Goal: Task Accomplishment & Management: Complete application form

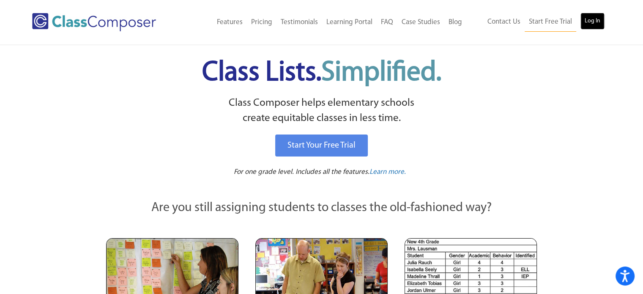
click at [595, 20] on link "Log In" at bounding box center [593, 21] width 24 height 17
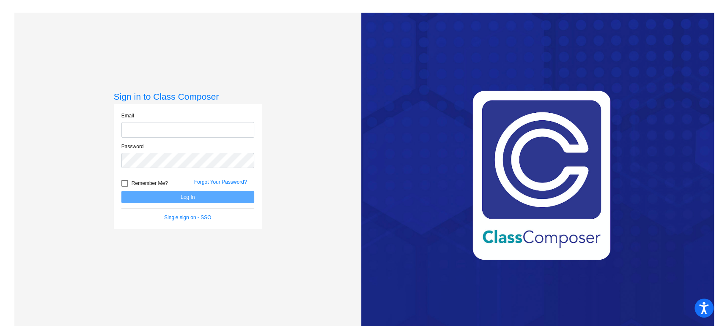
type input "meghan.fulmer@irsd.k12.de.us"
click at [196, 193] on button "Log In" at bounding box center [187, 197] width 133 height 12
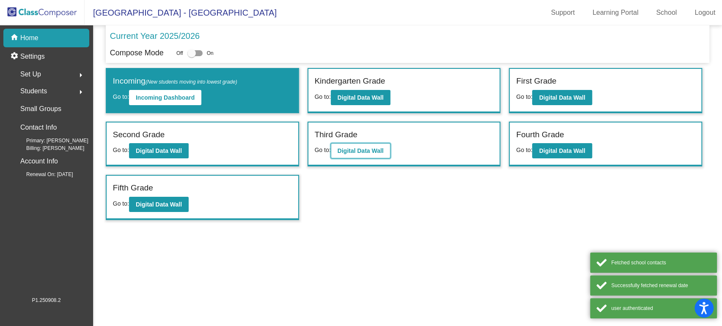
click at [349, 144] on button "Digital Data Wall" at bounding box center [361, 150] width 60 height 15
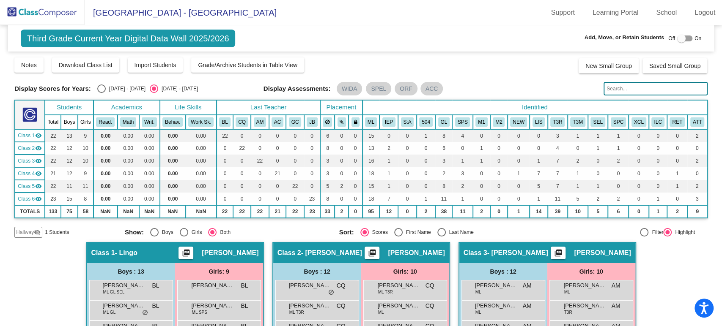
click at [26, 237] on div "Hallway visibility_off" at bounding box center [28, 232] width 28 height 11
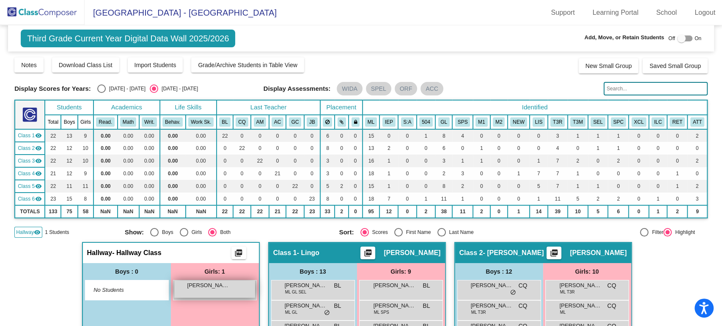
click at [198, 290] on div "Katherine Roblero-Ortiz lock do_not_disturb_alt" at bounding box center [214, 289] width 81 height 17
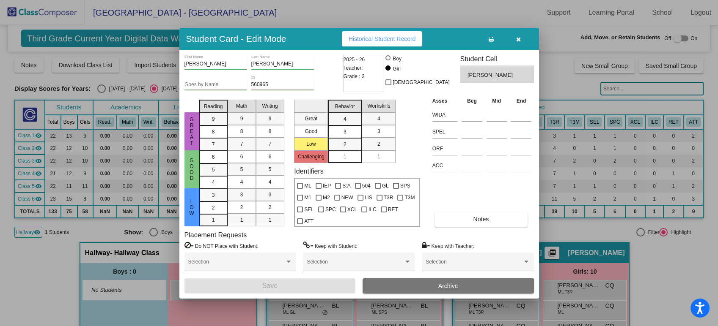
click at [482, 232] on div "Placement Requests = Do NOT Place with Student: Selection = Keep with Student: …" at bounding box center [358, 254] width 349 height 47
click at [482, 225] on button "Notes" at bounding box center [480, 219] width 93 height 15
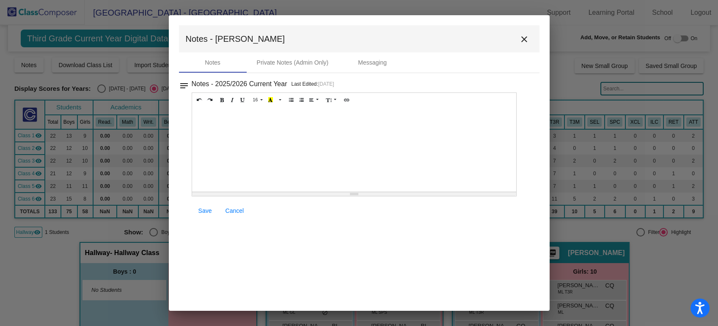
click at [274, 123] on div at bounding box center [354, 149] width 324 height 85
click at [289, 97] on icon "Unordered list (CTRL+SHIFT+NUM7)" at bounding box center [291, 99] width 5 height 5
click at [286, 97] on button "Unordered list (CTRL+SHIFT+NUM7)" at bounding box center [291, 100] width 11 height 10
click at [217, 125] on li at bounding box center [362, 124] width 299 height 8
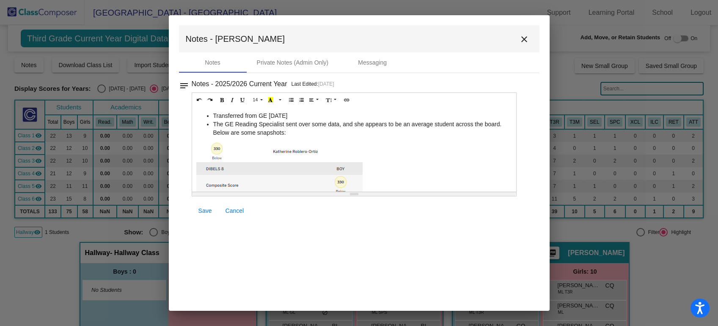
click at [394, 165] on p at bounding box center [354, 232] width 316 height 181
click at [505, 124] on li "The GE Reading Specialist sent over some data, and she appears to be an average…" at bounding box center [362, 128] width 299 height 17
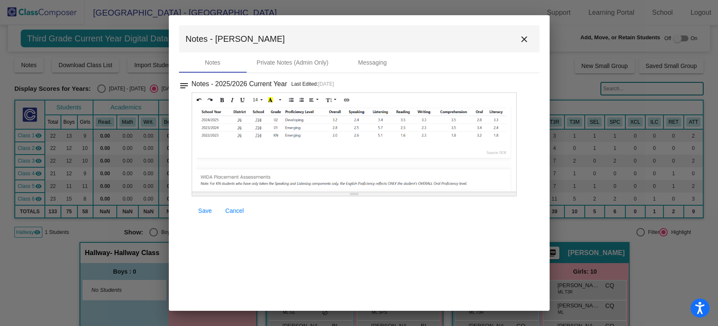
scroll to position [264, 0]
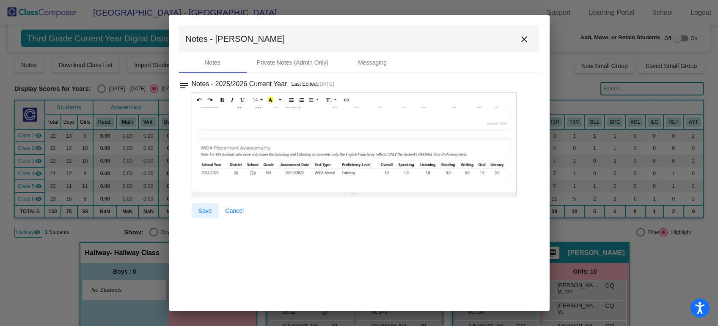
click at [208, 210] on span "Save" at bounding box center [205, 211] width 14 height 7
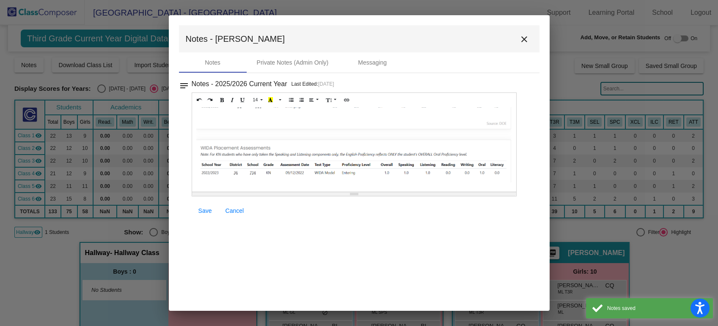
click at [523, 41] on mat-icon "close" at bounding box center [524, 39] width 10 height 10
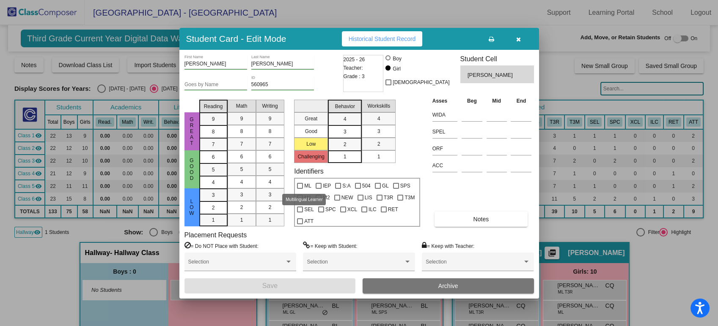
click at [307, 186] on span "ML" at bounding box center [307, 186] width 7 height 10
click at [300, 189] on input "ML" at bounding box center [299, 189] width 0 height 0
checkbox input "true"
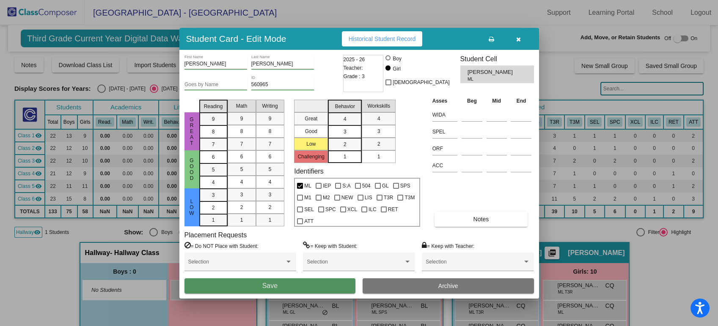
click at [328, 282] on button "Save" at bounding box center [269, 286] width 171 height 15
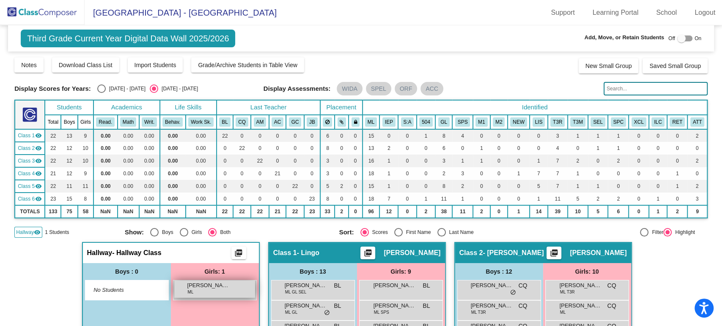
click at [228, 289] on div "Katherine Roblero-Ortiz ML lock do_not_disturb_alt" at bounding box center [214, 289] width 81 height 17
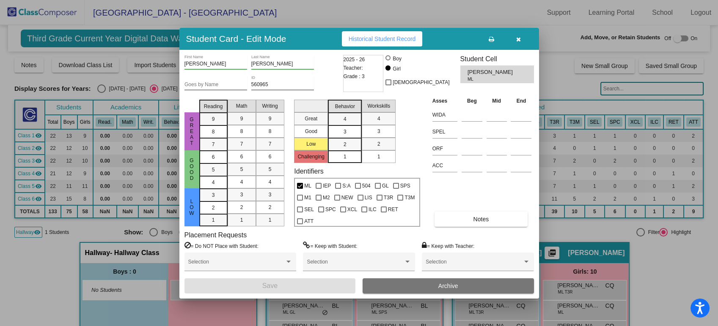
click at [494, 40] on button at bounding box center [491, 38] width 27 height 15
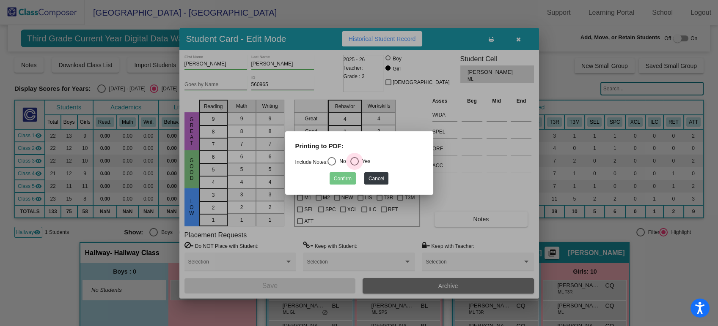
click at [353, 162] on div "Select an option" at bounding box center [354, 161] width 8 height 8
click at [354, 166] on input "Yes" at bounding box center [354, 166] width 0 height 0
radio input "true"
click at [345, 179] on button "Confirm" at bounding box center [342, 179] width 26 height 12
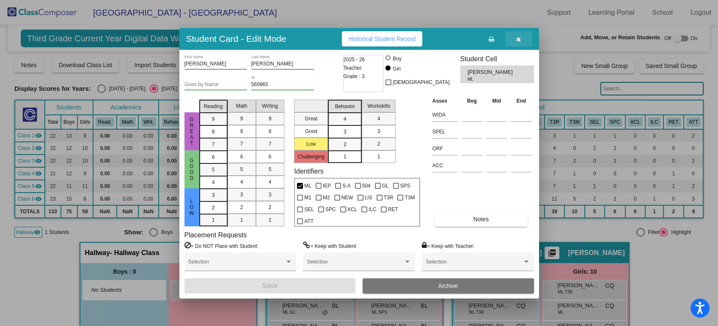
click at [518, 38] on icon "button" at bounding box center [518, 39] width 5 height 6
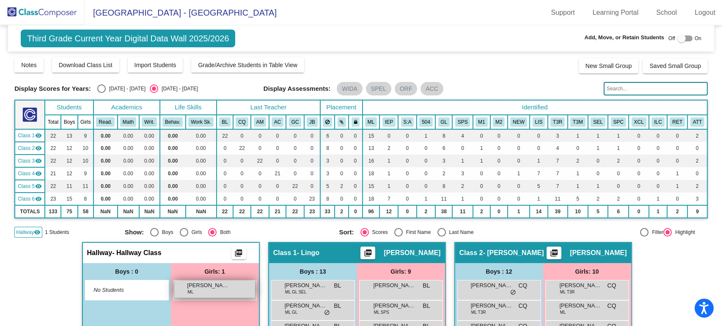
click at [252, 287] on div "Katherine Roblero-Ortiz ML lock do_not_disturb_alt" at bounding box center [214, 289] width 81 height 17
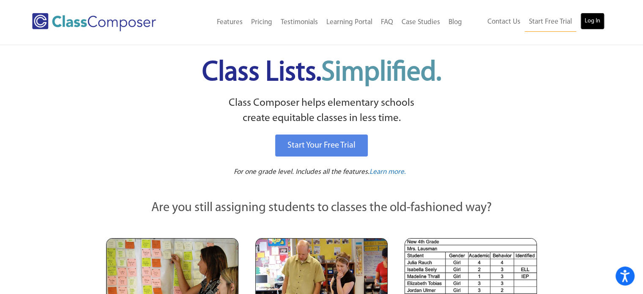
click at [595, 21] on link "Log In" at bounding box center [593, 21] width 24 height 17
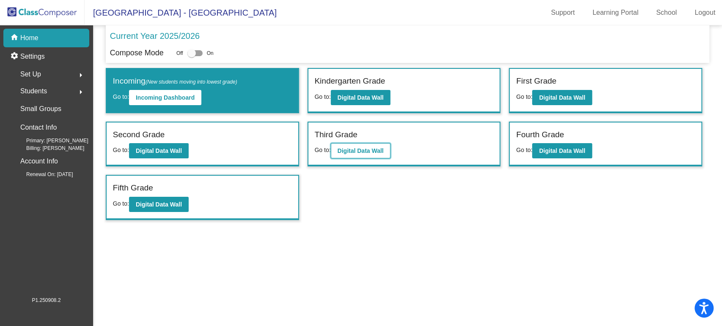
click at [369, 150] on b "Digital Data Wall" at bounding box center [360, 151] width 46 height 7
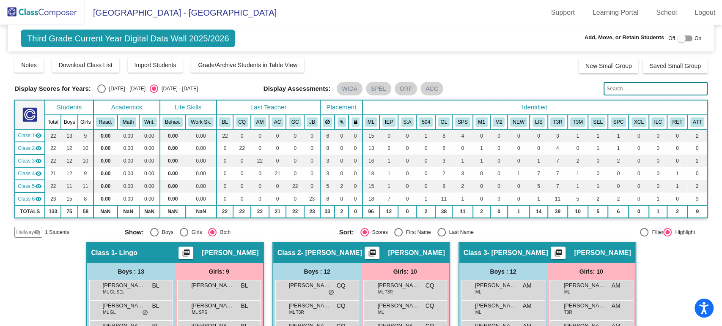
click at [34, 233] on mat-icon "visibility_off" at bounding box center [37, 232] width 7 height 7
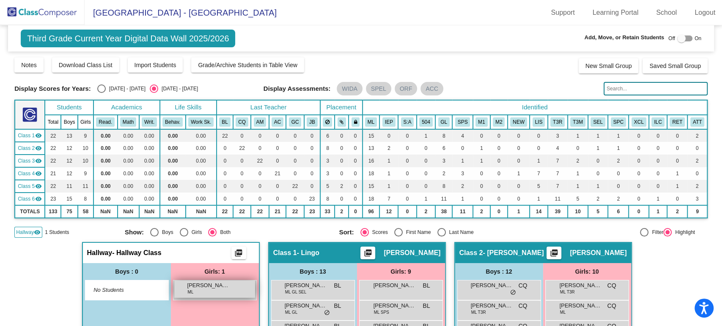
click at [214, 289] on span "[PERSON_NAME]" at bounding box center [208, 286] width 42 height 8
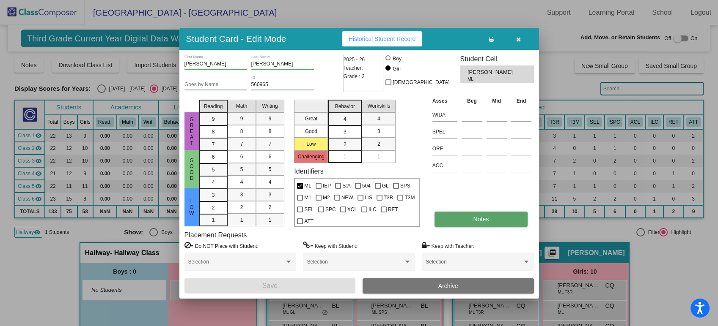
click at [455, 216] on button "Notes" at bounding box center [480, 219] width 93 height 15
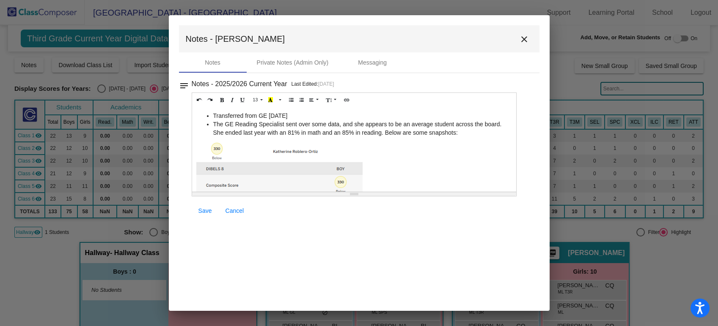
click at [214, 114] on li "Transferred from GE 10/1/25" at bounding box center [362, 116] width 299 height 8
click at [216, 125] on li "The GE Reading Specialist sent over some data, and she appears to be an average…" at bounding box center [362, 128] width 299 height 17
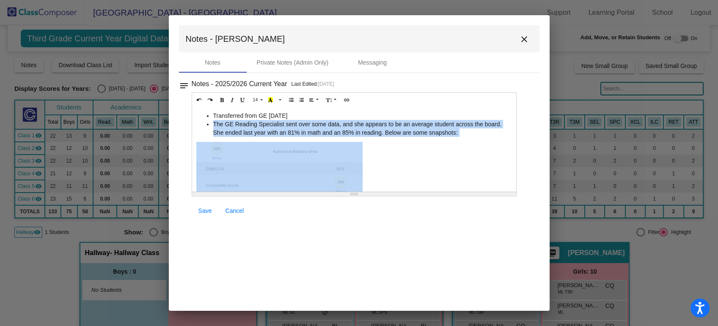
drag, startPoint x: 213, startPoint y: 121, endPoint x: 474, endPoint y: 141, distance: 261.6
click at [474, 141] on div "Transferred from GE 10/1/25 The GE Reading Specialist sent over some data, and …" at bounding box center [354, 149] width 324 height 85
copy li "The GE Reading Specialist sent over some data, and she appears to be an average…"
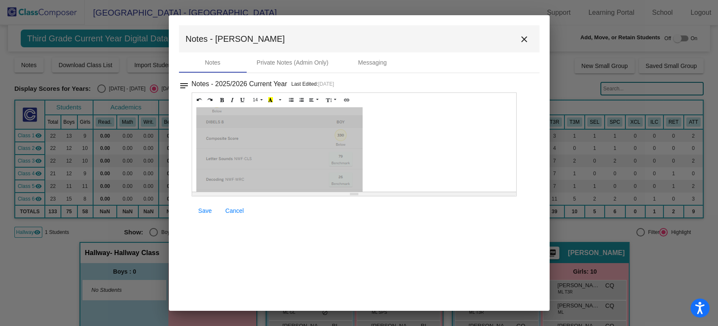
scroll to position [94, 0]
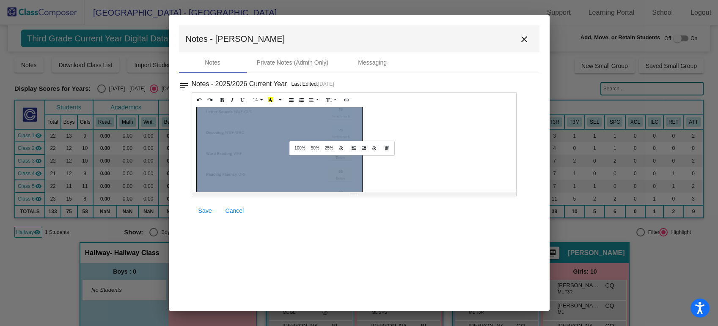
drag, startPoint x: 297, startPoint y: 140, endPoint x: 266, endPoint y: 145, distance: 30.9
click at [266, 145] on div "393x427 (Original: 393x427) Transferred from GE 10/1/25 The GE Reading Speciali…" at bounding box center [354, 149] width 324 height 85
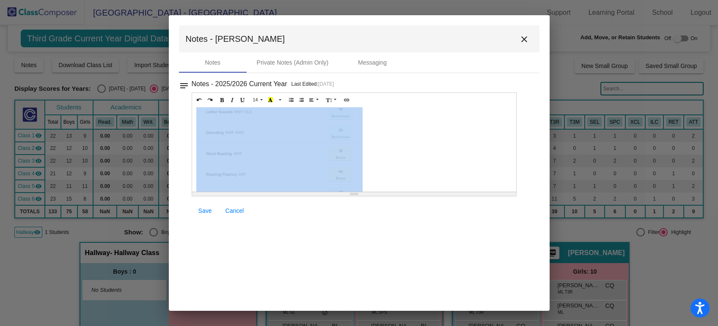
click at [274, 139] on div "14 8 9 10 11 12 14 18 24 36 Background Color Transparent Select #ffff00 Text Co…" at bounding box center [354, 145] width 325 height 104
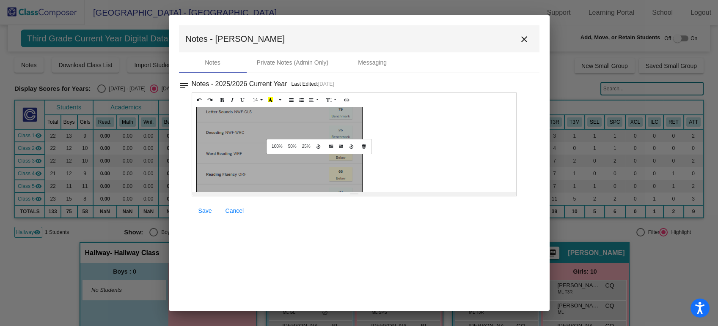
click at [269, 117] on div at bounding box center [279, 139] width 165 height 180
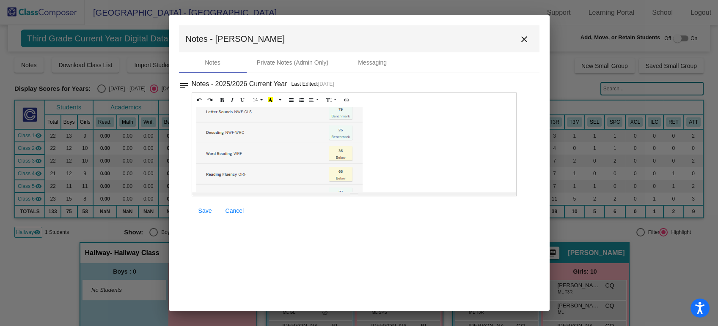
click at [393, 140] on p at bounding box center [354, 138] width 316 height 181
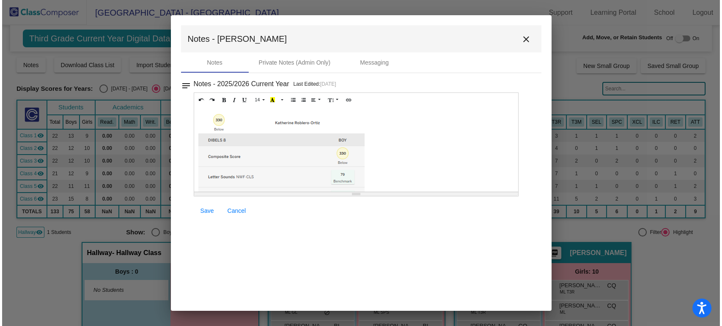
scroll to position [0, 0]
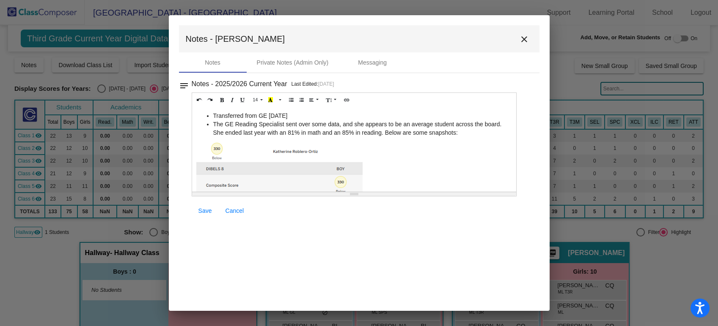
click at [328, 148] on div "14 8 9 10 11 12 14 18 24 36 Background Color Transparent Select #ffff00 Text Co…" at bounding box center [354, 145] width 325 height 104
drag, startPoint x: 244, startPoint y: 165, endPoint x: 216, endPoint y: 156, distance: 29.0
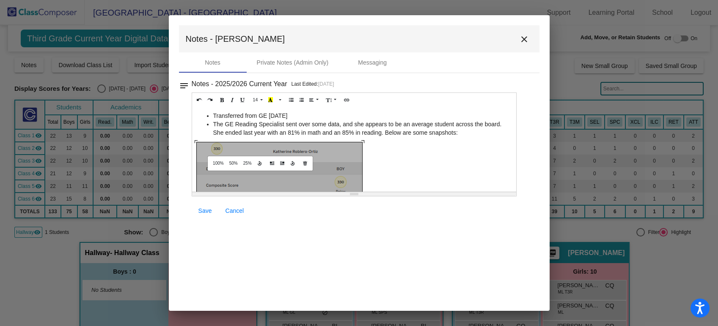
click at [523, 38] on mat-icon "close" at bounding box center [524, 39] width 10 height 10
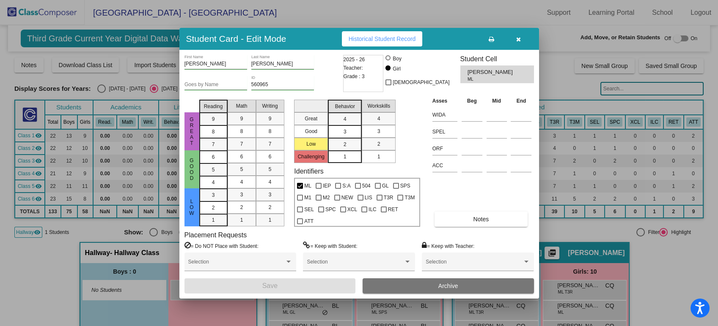
click at [520, 40] on icon "button" at bounding box center [518, 39] width 5 height 6
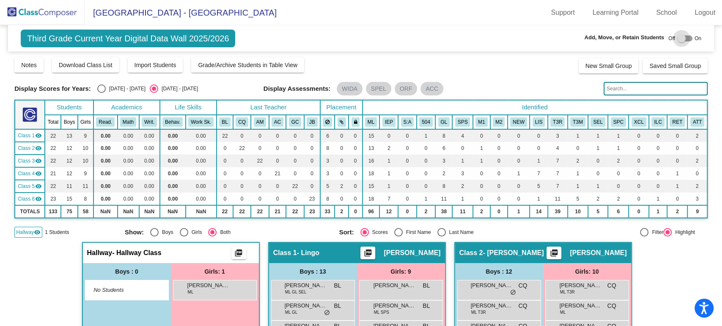
click at [677, 38] on div at bounding box center [681, 38] width 8 height 8
checkbox input "true"
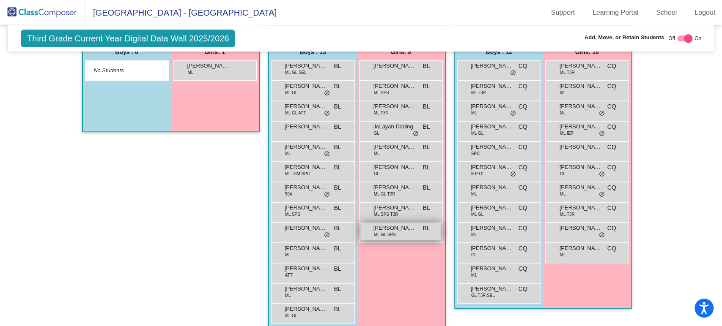
scroll to position [241, 0]
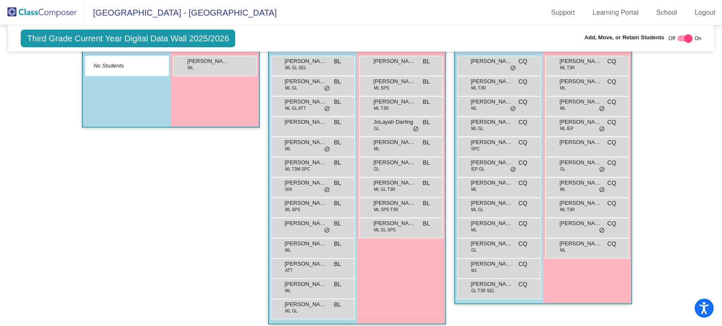
drag, startPoint x: 403, startPoint y: 324, endPoint x: 153, endPoint y: 190, distance: 283.8
click at [153, 190] on div "Hallway - Hallway Class picture_as_pdf Add Student First Name Last Name Student…" at bounding box center [171, 167] width 178 height 332
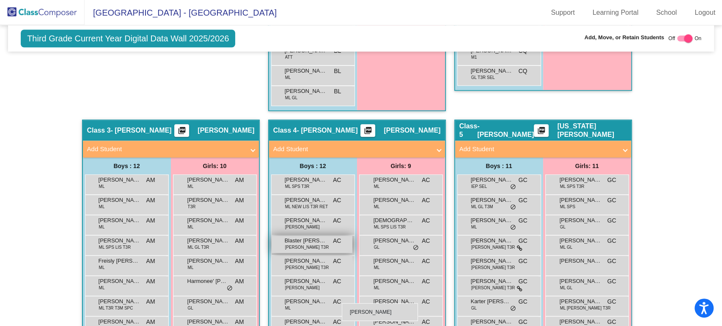
scroll to position [458, 0]
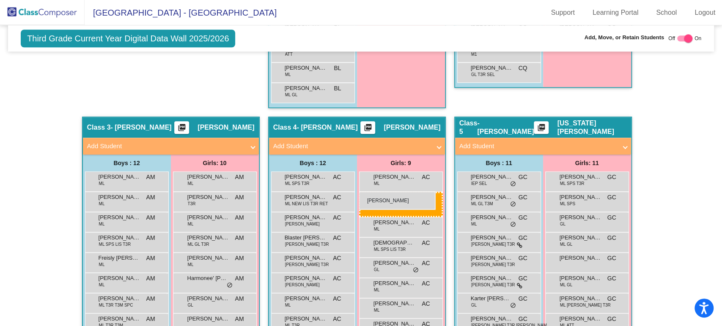
drag, startPoint x: 214, startPoint y: 58, endPoint x: 360, endPoint y: 192, distance: 198.4
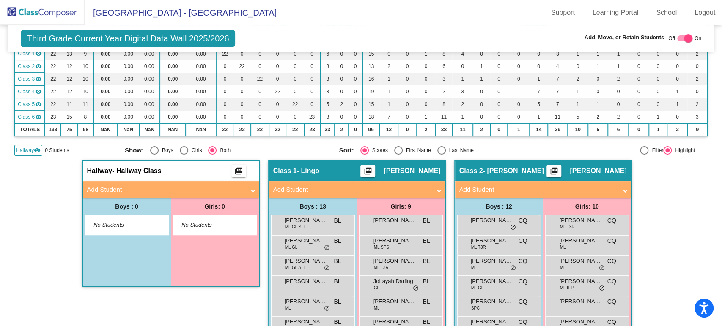
scroll to position [0, 0]
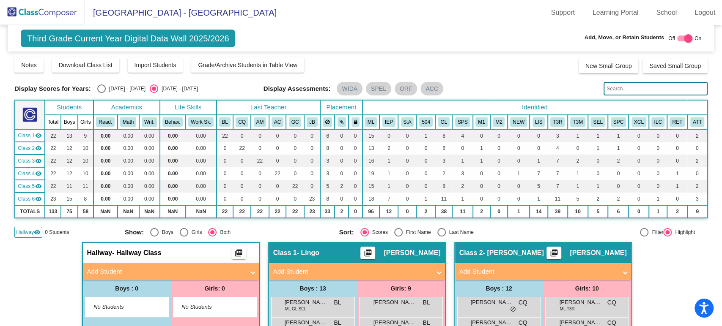
click at [60, 14] on img at bounding box center [42, 12] width 85 height 25
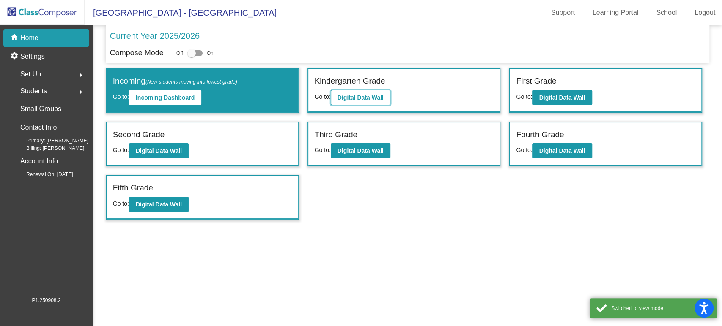
click at [341, 94] on b "Digital Data Wall" at bounding box center [360, 97] width 46 height 7
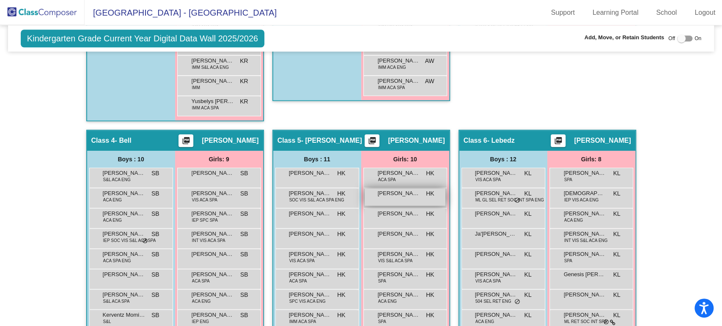
scroll to position [564, 0]
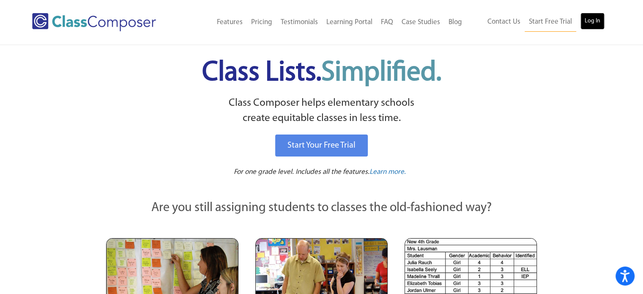
click at [595, 19] on link "Log In" at bounding box center [593, 21] width 24 height 17
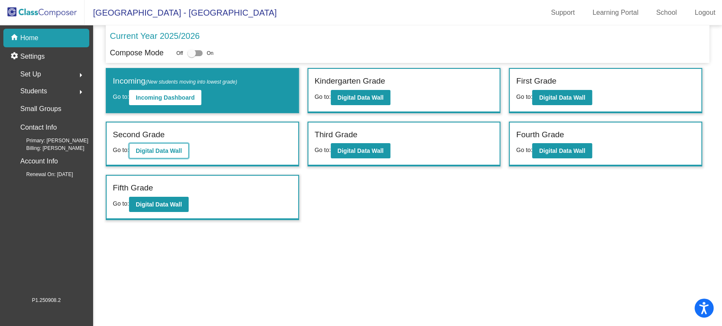
click at [176, 157] on button "Digital Data Wall" at bounding box center [159, 150] width 60 height 15
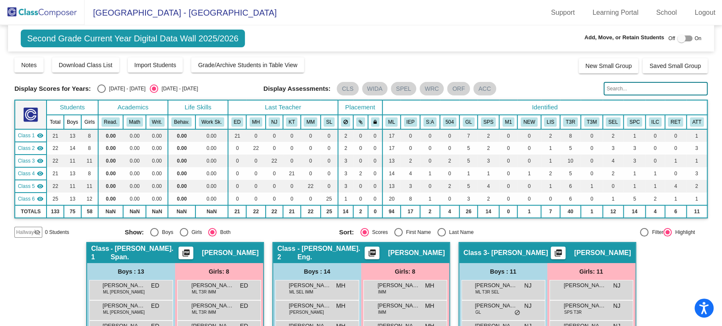
click at [680, 37] on div at bounding box center [681, 38] width 8 height 8
checkbox input "true"
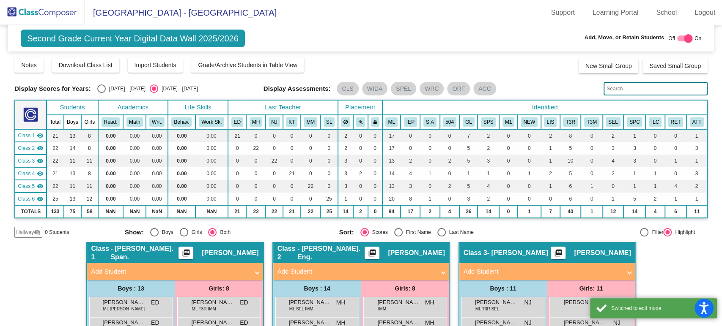
click at [35, 226] on div "Display Scores for Years: [DATE] - [DATE] [DATE] - [DATE] Grade/Archive Student…" at bounding box center [360, 147] width 693 height 181
click at [35, 229] on mat-icon "visibility_off" at bounding box center [37, 232] width 7 height 7
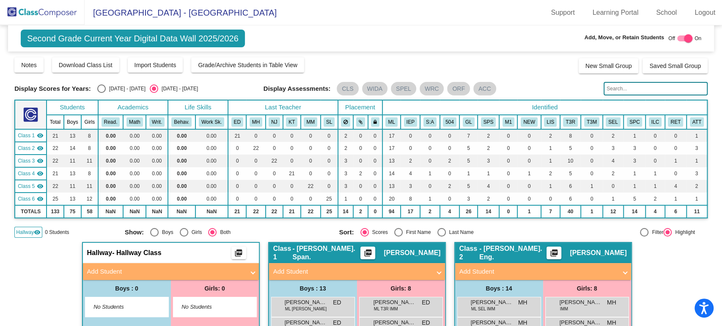
click at [209, 267] on mat-panel-title "Add Student" at bounding box center [165, 272] width 157 height 10
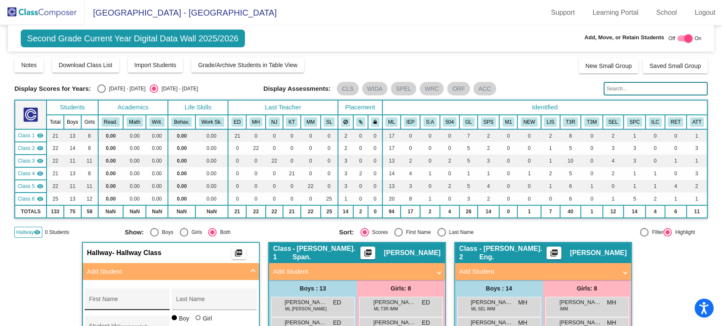
click at [125, 296] on div "First Name" at bounding box center [127, 301] width 76 height 17
type input "Bella"
type input "[PERSON_NAME]"
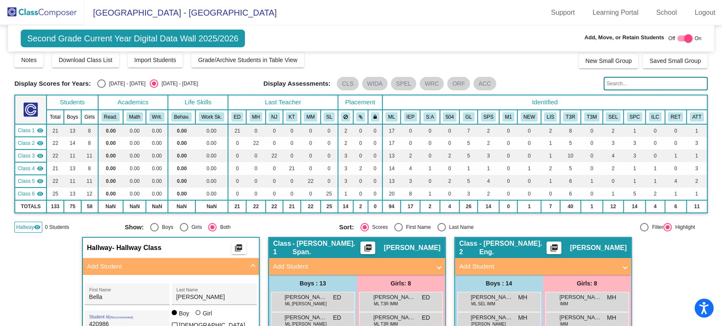
scroll to position [99, 0]
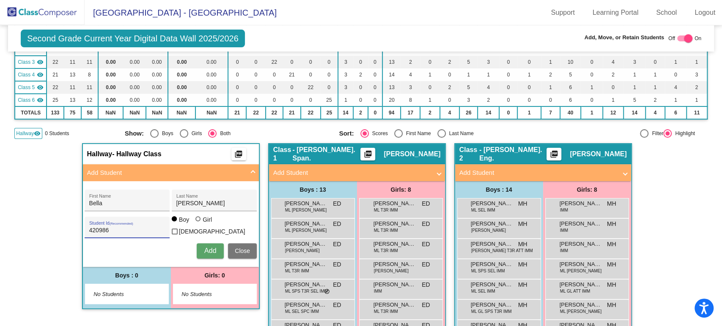
type input "420986"
click at [203, 224] on div "Girl" at bounding box center [207, 220] width 10 height 8
click at [199, 224] on input "Girl" at bounding box center [198, 223] width 0 height 0
radio input "true"
click at [209, 247] on span "Add" at bounding box center [210, 250] width 12 height 7
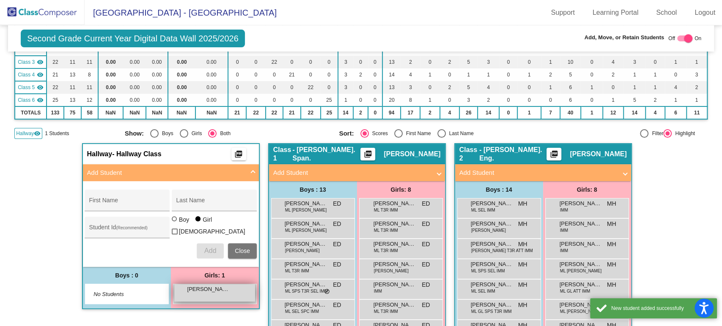
click at [203, 290] on span "[PERSON_NAME]" at bounding box center [208, 289] width 42 height 8
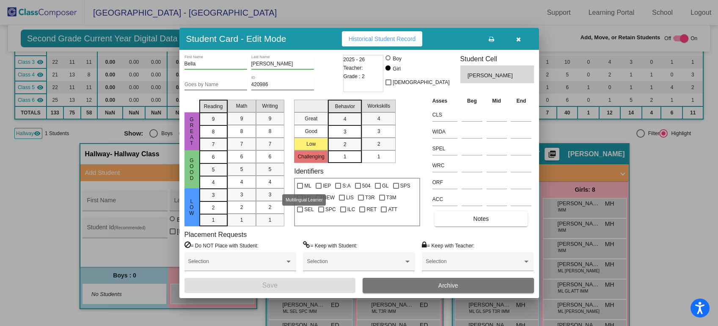
click at [307, 185] on span "ML" at bounding box center [307, 186] width 7 height 10
click at [300, 189] on input "ML" at bounding box center [299, 189] width 0 height 0
checkbox input "true"
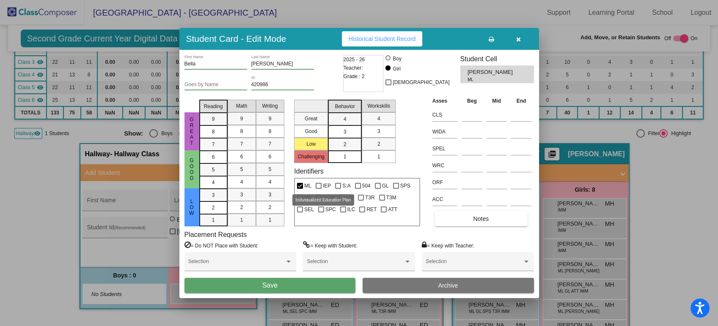
click at [323, 185] on span "IEP" at bounding box center [327, 186] width 8 height 10
click at [318, 189] on input "IEP" at bounding box center [318, 189] width 0 height 0
checkbox input "true"
click at [207, 82] on input "Goes by Name" at bounding box center [215, 85] width 63 height 6
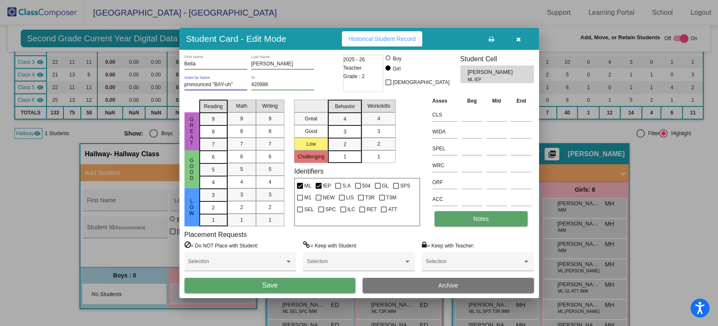
type input "pronounced "BAY-uh""
click at [462, 223] on button "Notes" at bounding box center [480, 218] width 93 height 15
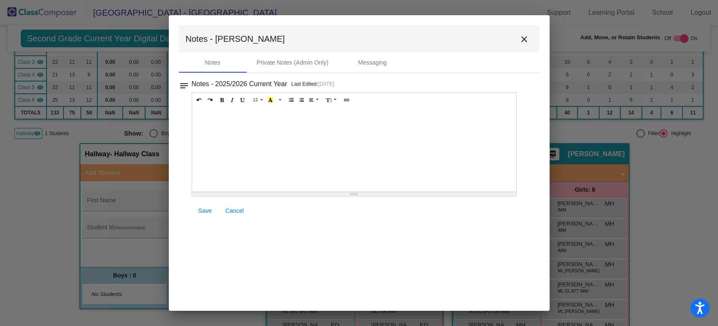
click at [299, 148] on div at bounding box center [354, 149] width 324 height 85
click at [291, 102] on button "Unordered list (CTRL+SHIFT+NUM7)" at bounding box center [291, 100] width 11 height 10
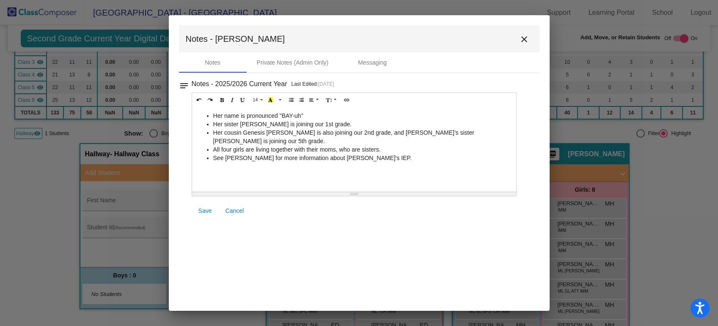
click at [268, 159] on li "See [PERSON_NAME] for more information about [PERSON_NAME]'s IEP." at bounding box center [362, 158] width 299 height 8
click at [310, 114] on li "Her name is pronounced "BAY-uh"" at bounding box center [362, 116] width 299 height 8
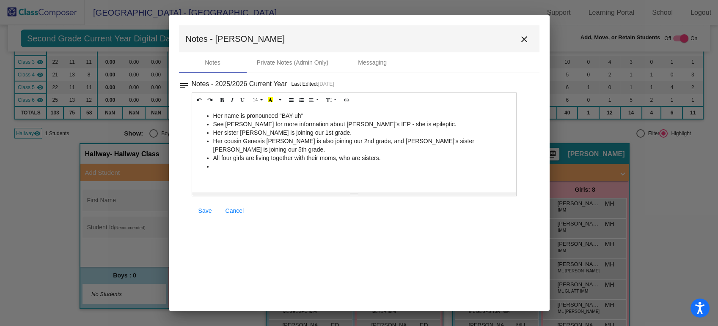
click at [247, 170] on li at bounding box center [362, 166] width 299 height 8
drag, startPoint x: 392, startPoint y: 157, endPoint x: 206, endPoint y: 114, distance: 191.4
click at [206, 114] on ul "Her name is pronounced "BAY-uh" See [PERSON_NAME] for more information about [P…" at bounding box center [354, 137] width 316 height 51
click at [307, 113] on li "Her name is pronounced "BAY-uh"" at bounding box center [362, 116] width 299 height 8
click at [307, 114] on li "Her name is pronounced "BAY-uh"" at bounding box center [362, 116] width 299 height 8
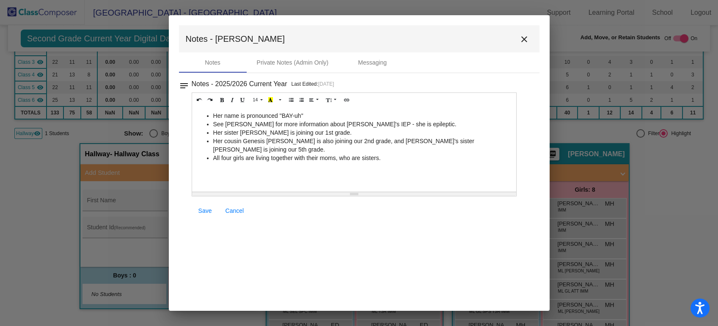
drag, startPoint x: 397, startPoint y: 155, endPoint x: 184, endPoint y: 107, distance: 218.4
click at [184, 107] on div "notes Notes - 2025/2026 Current Year Last Edited: [DATE] 14 8 9 10 11 12 14 18 …" at bounding box center [359, 149] width 360 height 143
click at [208, 208] on span "Save" at bounding box center [205, 211] width 14 height 7
click at [523, 38] on mat-icon "close" at bounding box center [524, 39] width 10 height 10
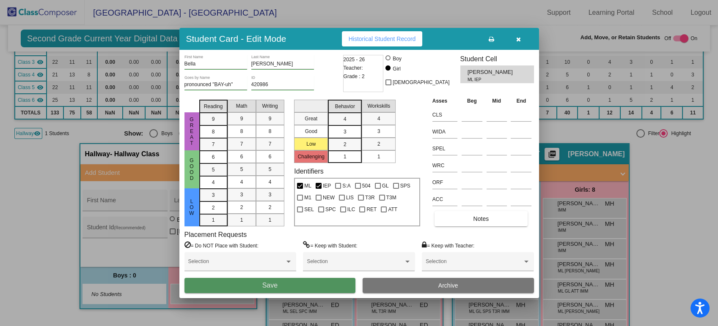
click at [329, 283] on button "Save" at bounding box center [269, 285] width 171 height 15
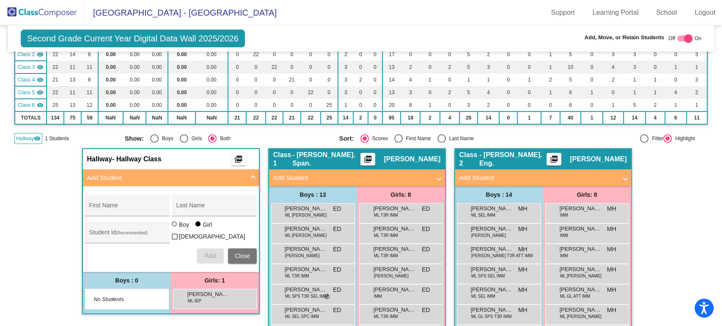
scroll to position [188, 0]
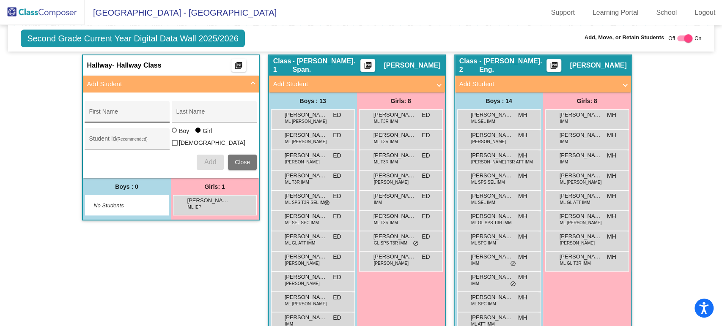
click at [140, 106] on div "First Name" at bounding box center [127, 114] width 76 height 17
type input "Genesis"
type input "[PERSON_NAME]"
click at [208, 164] on button "Add" at bounding box center [210, 162] width 27 height 15
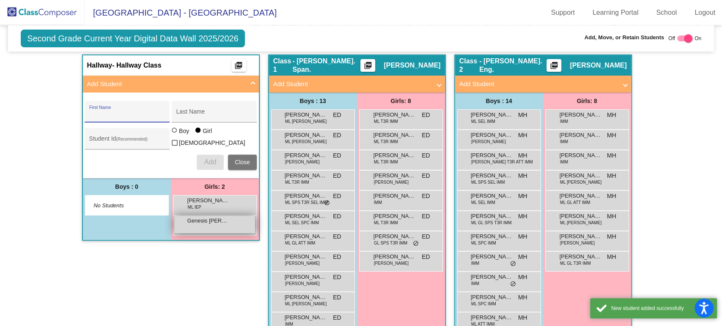
click at [215, 221] on span "Genesis [PERSON_NAME]" at bounding box center [208, 221] width 42 height 8
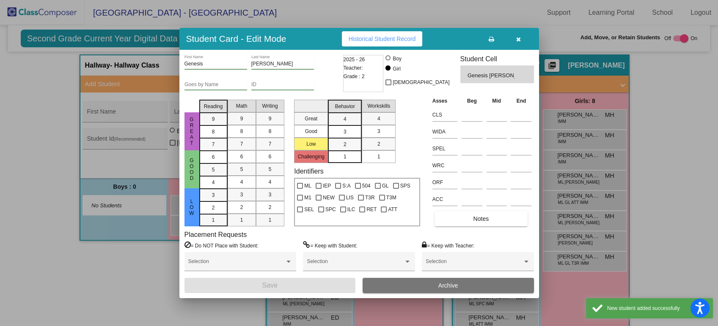
click at [227, 85] on input "Goes by Name" at bounding box center [215, 85] width 63 height 6
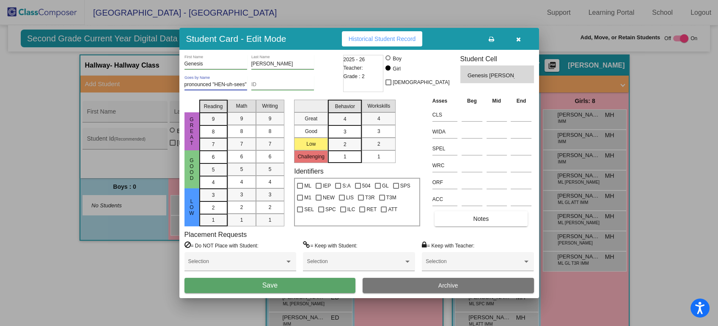
type input "pronounced "HEN-uh-sees""
type input "684406"
click at [308, 186] on span "ML" at bounding box center [307, 186] width 7 height 10
click at [300, 189] on input "ML" at bounding box center [299, 189] width 0 height 0
checkbox input "true"
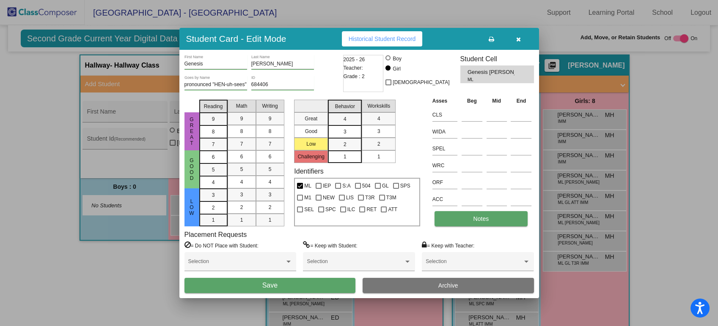
click at [458, 214] on button "Notes" at bounding box center [480, 218] width 93 height 15
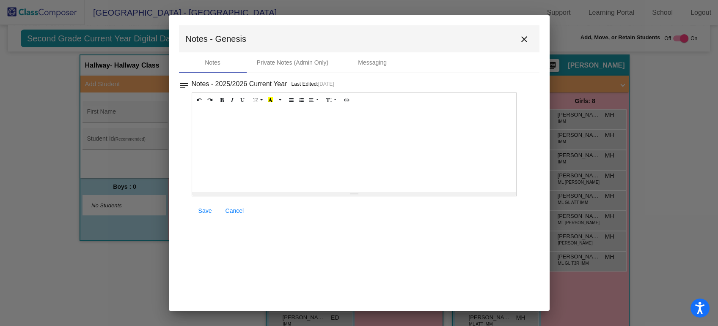
click at [226, 120] on div at bounding box center [354, 149] width 324 height 85
paste div
drag, startPoint x: 368, startPoint y: 116, endPoint x: 205, endPoint y: 118, distance: 162.8
click at [205, 118] on ul "See [PERSON_NAME] for more information about [PERSON_NAME]'s IEP." at bounding box center [354, 116] width 316 height 8
click at [286, 99] on button "Unordered list (CTRL+SHIFT+NUM7)" at bounding box center [291, 100] width 11 height 10
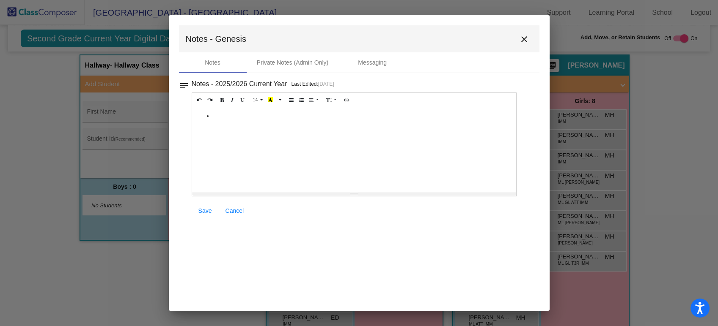
click at [208, 214] on link "Save" at bounding box center [205, 210] width 27 height 15
click at [530, 40] on button "close" at bounding box center [523, 38] width 17 height 17
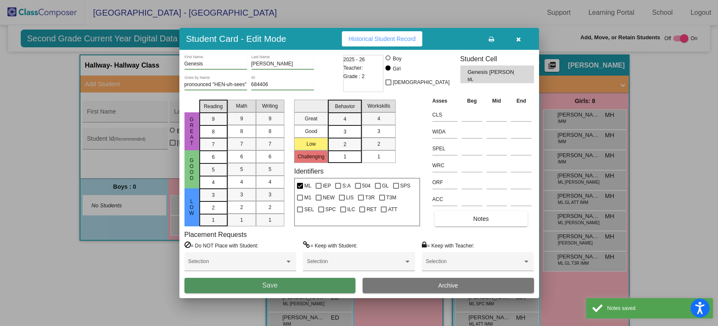
click at [304, 288] on button "Save" at bounding box center [269, 285] width 171 height 15
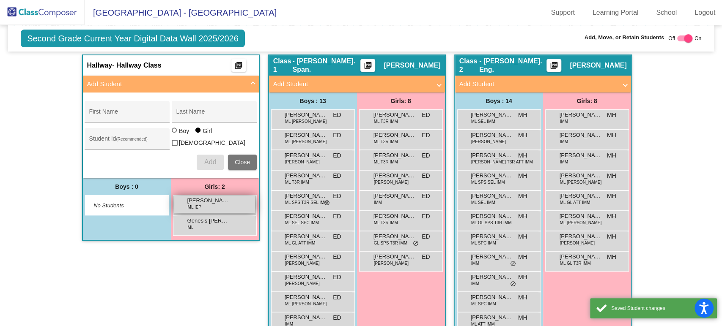
click at [221, 205] on div "[PERSON_NAME] [PERSON_NAME] IEP lock do_not_disturb_alt" at bounding box center [214, 204] width 81 height 17
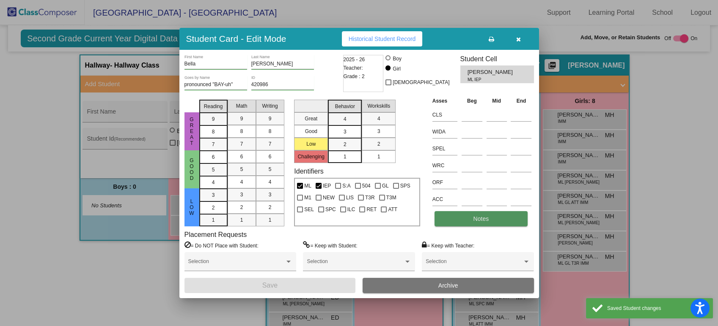
click at [465, 218] on button "Notes" at bounding box center [480, 218] width 93 height 15
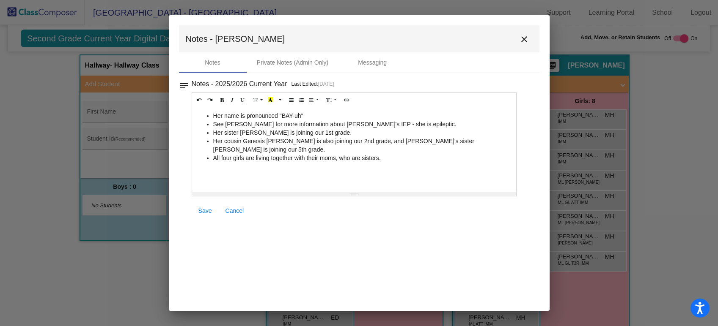
drag, startPoint x: 396, startPoint y: 157, endPoint x: 203, endPoint y: 117, distance: 197.3
click at [203, 117] on ul "Her name is pronounced "BAY-uh" See [PERSON_NAME] for more information about [P…" at bounding box center [354, 137] width 316 height 51
copy ul "Her name is pronounced "BAY-uh" See [PERSON_NAME] for more information about [P…"
click at [526, 40] on mat-icon "close" at bounding box center [524, 39] width 10 height 10
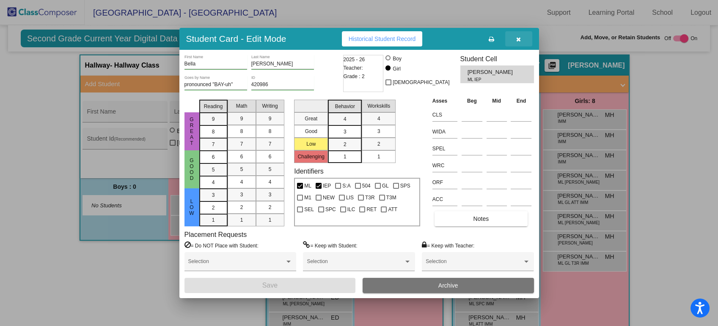
click at [511, 36] on button "button" at bounding box center [518, 38] width 27 height 15
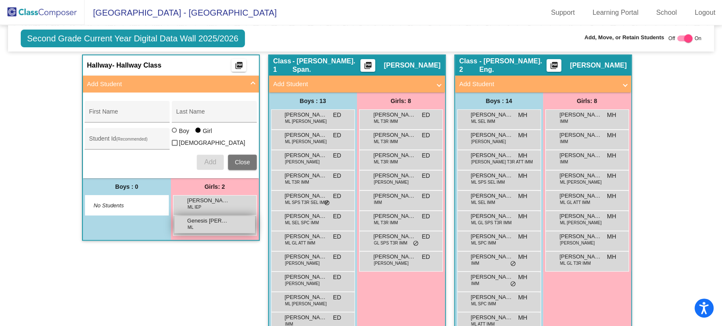
click at [217, 217] on span "Genesis [PERSON_NAME]" at bounding box center [208, 221] width 42 height 8
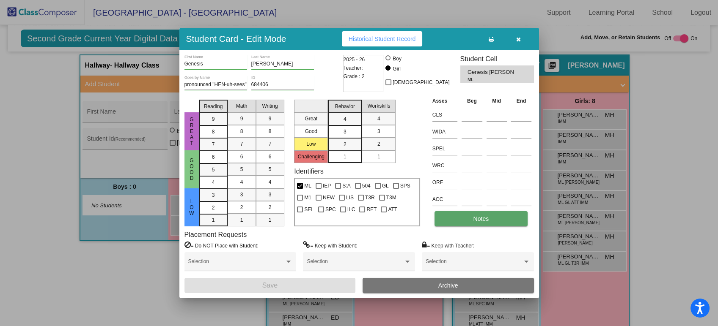
click at [461, 221] on button "Notes" at bounding box center [480, 218] width 93 height 15
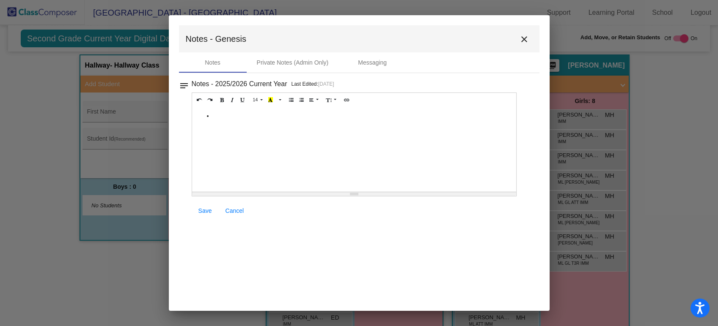
paste div
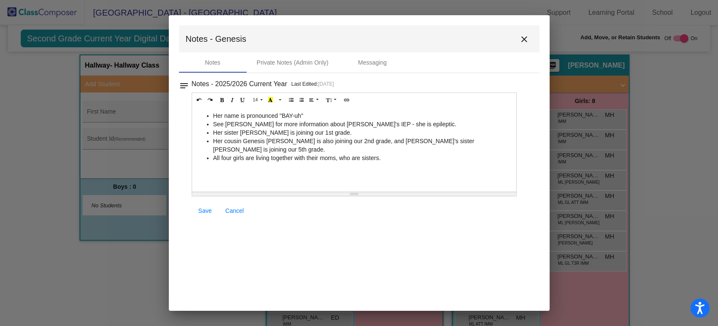
drag, startPoint x: 307, startPoint y: 115, endPoint x: 282, endPoint y: 112, distance: 25.1
click at [282, 112] on li "Her name is pronounced "BAY-uh"" at bounding box center [362, 116] width 299 height 8
click at [290, 121] on li "See [PERSON_NAME] for more information about [PERSON_NAME]'s IEP - she is epile…" at bounding box center [362, 124] width 299 height 8
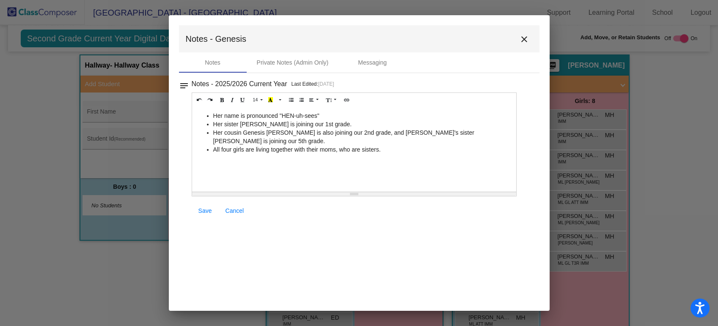
click at [252, 122] on li "Her sister [PERSON_NAME] is joining our 1st grade." at bounding box center [362, 124] width 299 height 8
drag, startPoint x: 293, startPoint y: 122, endPoint x: 304, endPoint y: 122, distance: 11.4
click at [304, 122] on li "Her sister [PERSON_NAME] is joining our 1st grade." at bounding box center [362, 124] width 299 height 8
drag, startPoint x: 243, startPoint y: 130, endPoint x: 292, endPoint y: 133, distance: 48.7
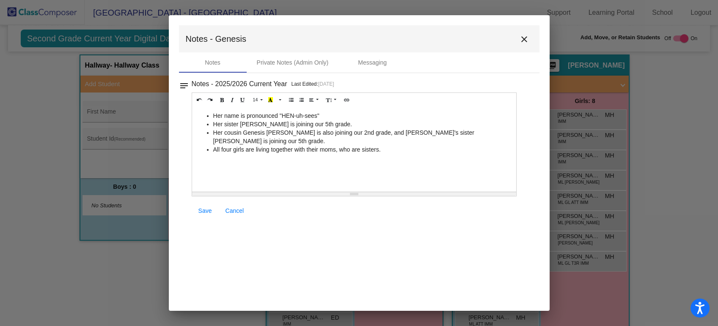
click at [292, 133] on li "Her cousin Genesis [PERSON_NAME] is also joining our 2nd grade, and [PERSON_NAM…" at bounding box center [362, 137] width 299 height 17
drag, startPoint x: 394, startPoint y: 134, endPoint x: 454, endPoint y: 134, distance: 60.0
click at [454, 134] on li "Her cousin [PERSON_NAME] is also joining our 2nd grade, and Genesis's sister [P…" at bounding box center [362, 137] width 299 height 17
drag, startPoint x: 480, startPoint y: 134, endPoint x: 489, endPoint y: 134, distance: 8.9
click at [489, 134] on li "Her cousin [PERSON_NAME] is also joining our 2nd grade, and [PERSON_NAME]'s sis…" at bounding box center [362, 137] width 299 height 17
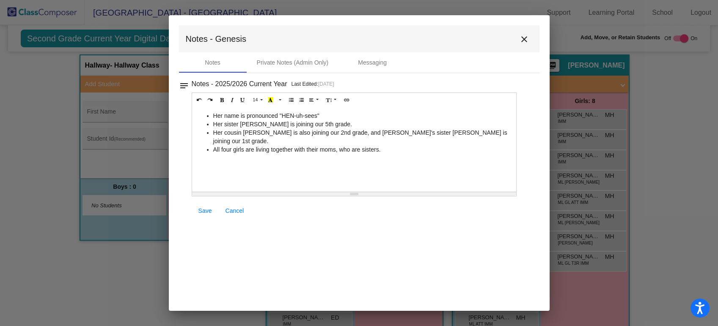
click at [403, 145] on li "All four girls are living together with their moms, who are sisters." at bounding box center [362, 149] width 299 height 8
click at [195, 213] on link "Save" at bounding box center [205, 210] width 27 height 15
click at [529, 41] on button "close" at bounding box center [523, 38] width 17 height 17
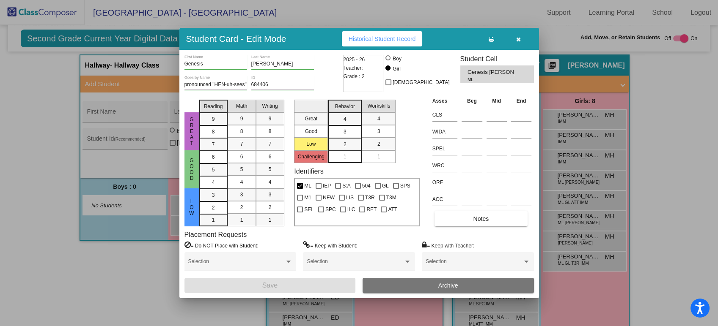
click at [521, 39] on button "button" at bounding box center [518, 38] width 27 height 15
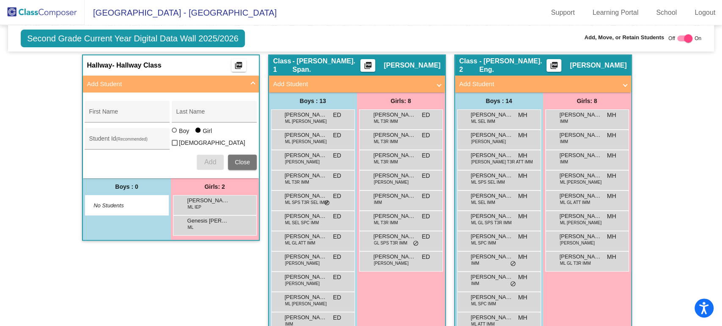
click at [59, 14] on img at bounding box center [42, 12] width 85 height 25
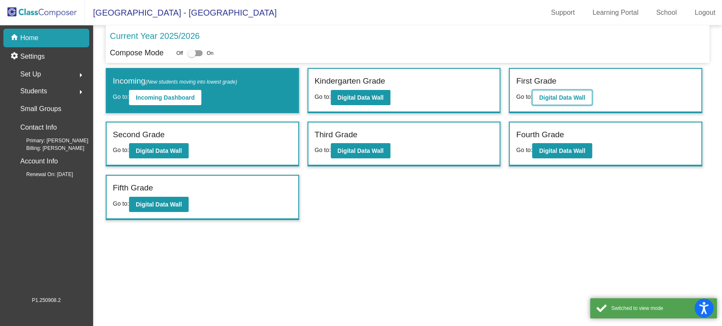
click at [587, 103] on button "Digital Data Wall" at bounding box center [562, 97] width 60 height 15
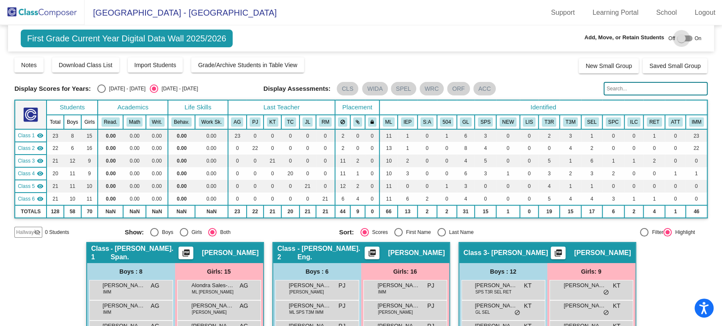
click at [677, 39] on div at bounding box center [681, 38] width 8 height 8
checkbox input "true"
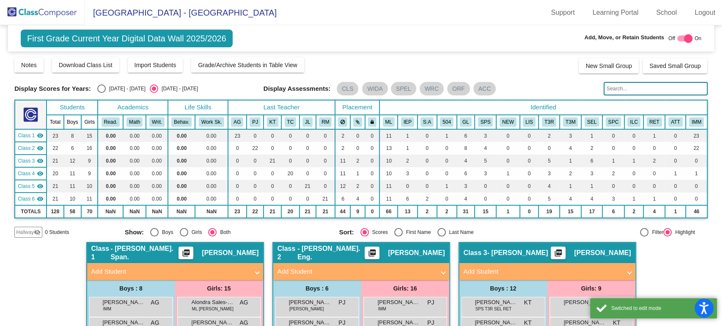
click at [33, 233] on span "Hallway" at bounding box center [25, 233] width 18 height 8
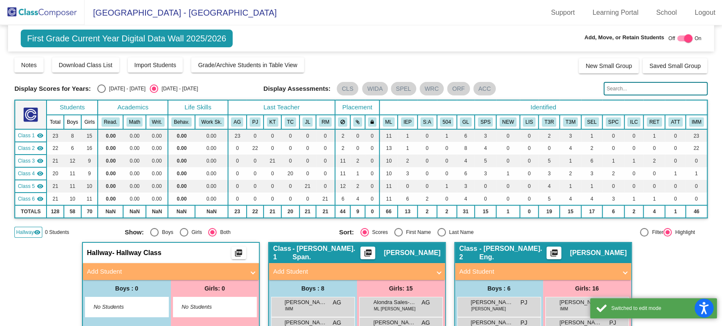
click at [134, 273] on mat-panel-title "Add Student" at bounding box center [165, 272] width 157 height 10
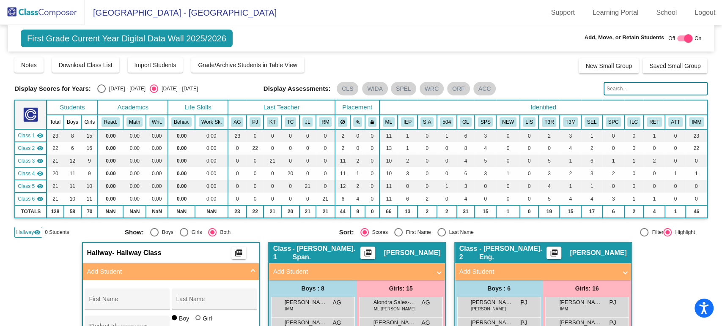
scroll to position [94, 0]
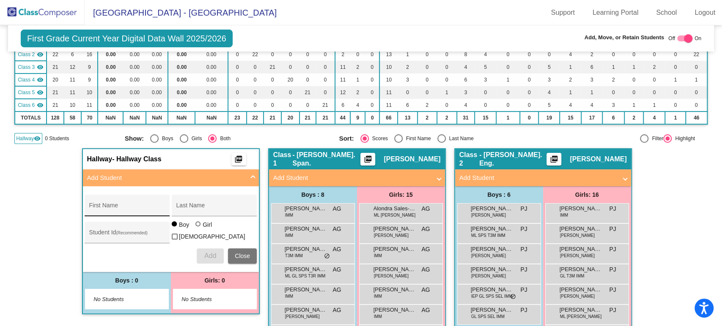
click at [138, 210] on input "First Name" at bounding box center [127, 208] width 76 height 7
type input "[PERSON_NAME]"
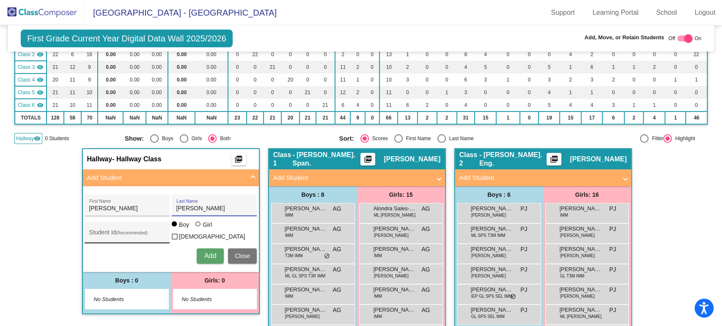
type input "[PERSON_NAME]"
click at [130, 230] on div "Student Id (Recommended)" at bounding box center [127, 234] width 76 height 17
type input "500725"
click at [195, 227] on div at bounding box center [198, 225] width 7 height 7
click at [198, 228] on input "Girl" at bounding box center [198, 228] width 0 height 0
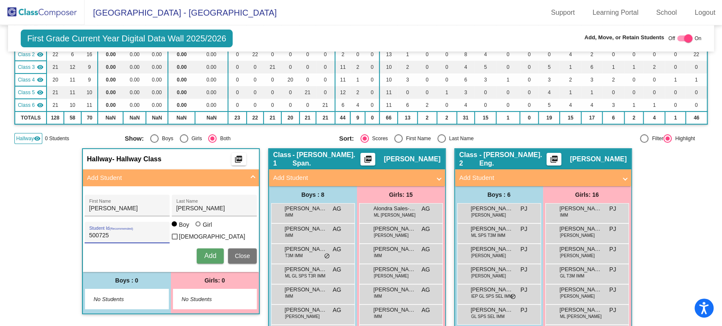
radio input "true"
click at [204, 252] on span "Add" at bounding box center [210, 255] width 12 height 7
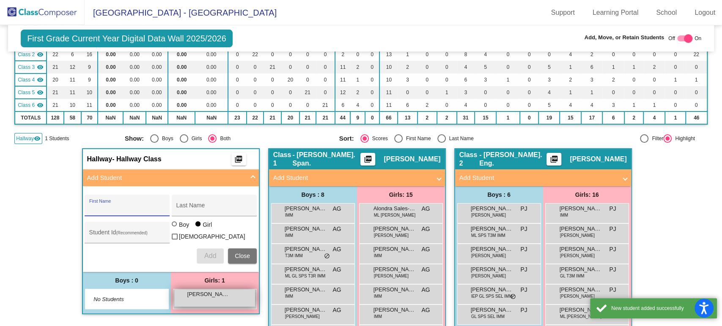
click at [203, 295] on span "[PERSON_NAME]" at bounding box center [208, 294] width 42 height 8
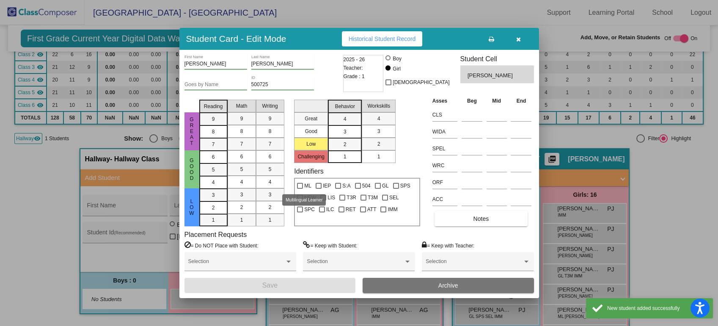
click at [303, 182] on label "ML" at bounding box center [304, 186] width 14 height 10
click at [300, 189] on input "ML" at bounding box center [299, 189] width 0 height 0
checkbox input "true"
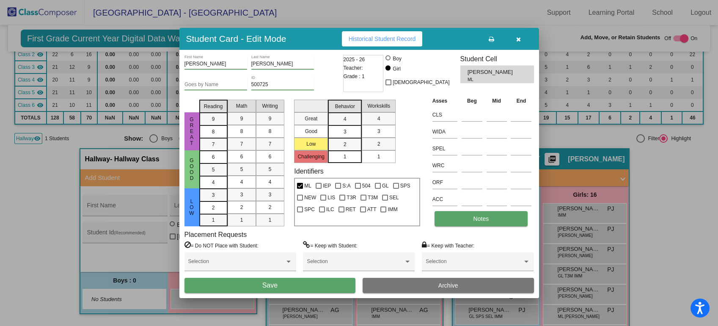
click at [472, 219] on button "Notes" at bounding box center [480, 218] width 93 height 15
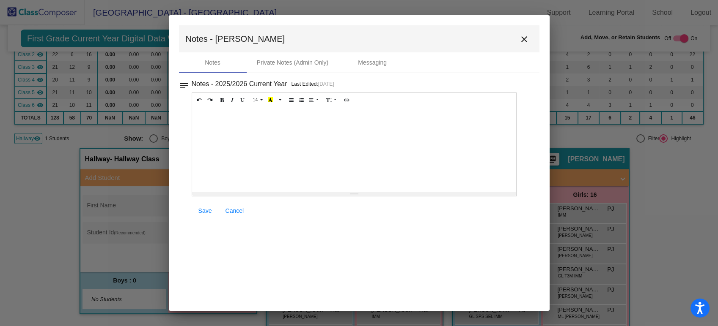
click at [255, 123] on div at bounding box center [354, 149] width 324 height 85
paste div
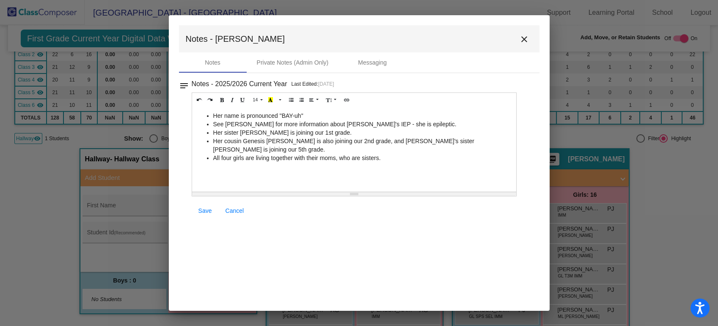
drag, startPoint x: 308, startPoint y: 115, endPoint x: 282, endPoint y: 112, distance: 26.8
click at [282, 112] on li "Her name is pronounced "BAY-uh"" at bounding box center [362, 116] width 299 height 8
click at [357, 126] on li "See [PERSON_NAME] for more information about [PERSON_NAME]'s IEP - she is epile…" at bounding box center [362, 124] width 299 height 8
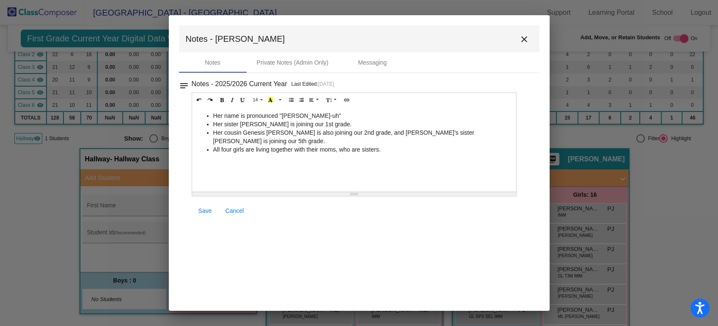
click at [298, 117] on li "Her name is pronounced "[PERSON_NAME]-uh"" at bounding box center [362, 116] width 299 height 8
click at [295, 118] on li "Her name is pronounced "HAH-uh"" at bounding box center [362, 116] width 299 height 8
drag, startPoint x: 315, startPoint y: 124, endPoint x: 240, endPoint y: 128, distance: 74.9
click at [240, 128] on li "Her sister [PERSON_NAME] is joining our 1st grade." at bounding box center [362, 124] width 299 height 8
click at [395, 151] on li "All four girls are living together with their moms, who are sisters." at bounding box center [362, 149] width 299 height 8
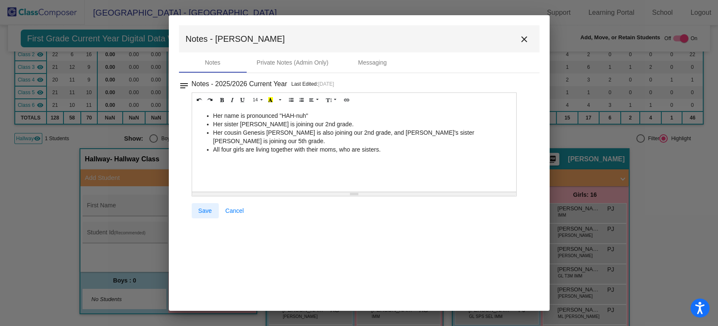
click at [213, 212] on link "Save" at bounding box center [205, 210] width 27 height 15
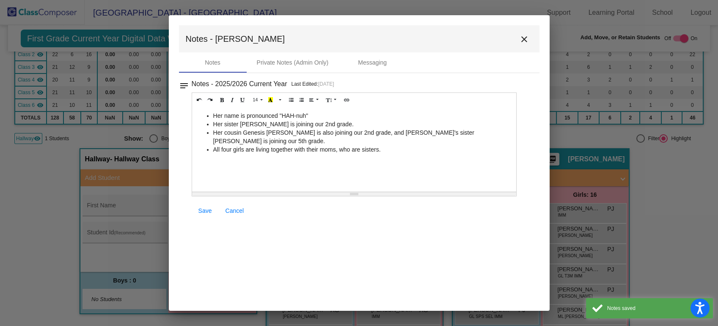
click at [523, 38] on mat-icon "close" at bounding box center [524, 39] width 10 height 10
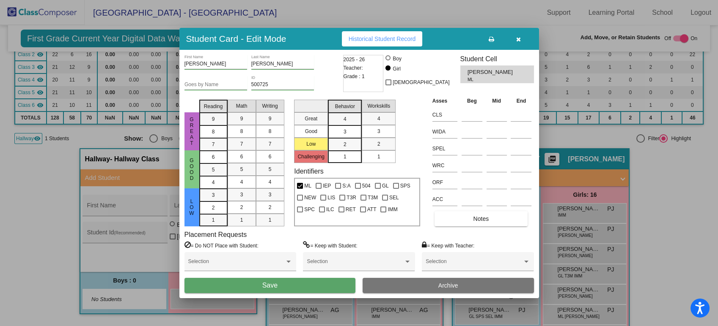
click at [298, 288] on button "Save" at bounding box center [269, 285] width 171 height 15
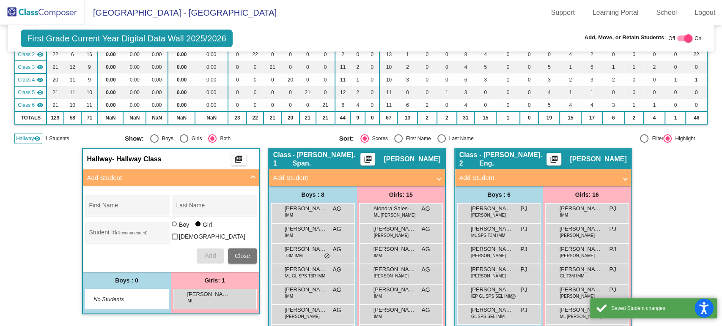
click at [45, 13] on img at bounding box center [42, 12] width 85 height 25
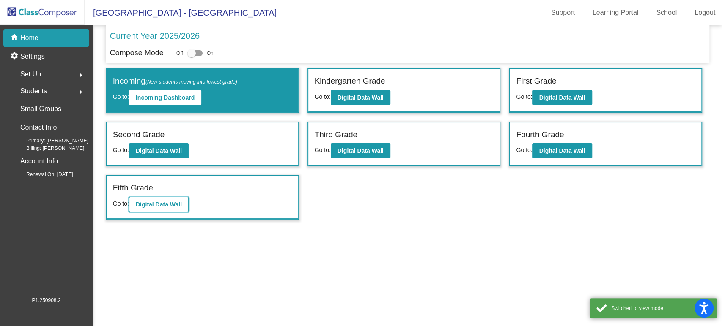
click at [167, 206] on b "Digital Data Wall" at bounding box center [159, 204] width 46 height 7
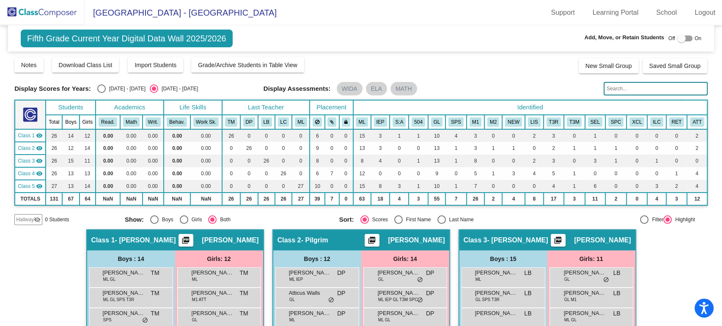
click at [677, 40] on div at bounding box center [681, 38] width 8 height 8
checkbox input "true"
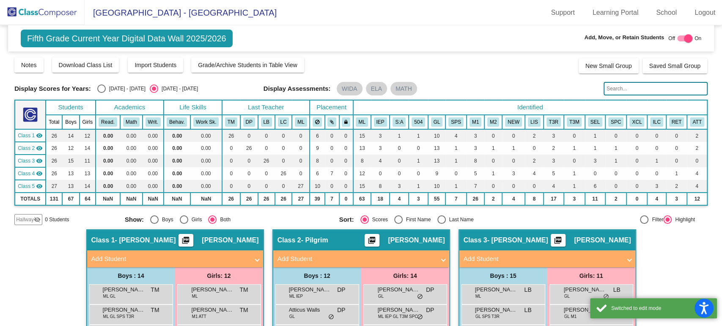
click at [35, 223] on div "Hallway visibility_off" at bounding box center [28, 219] width 28 height 11
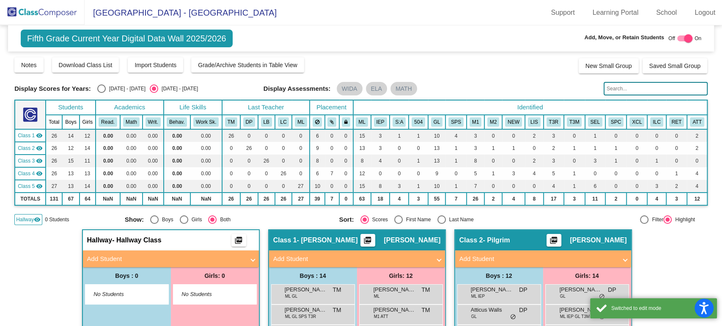
click at [133, 260] on mat-panel-title "Add Student" at bounding box center [165, 260] width 157 height 10
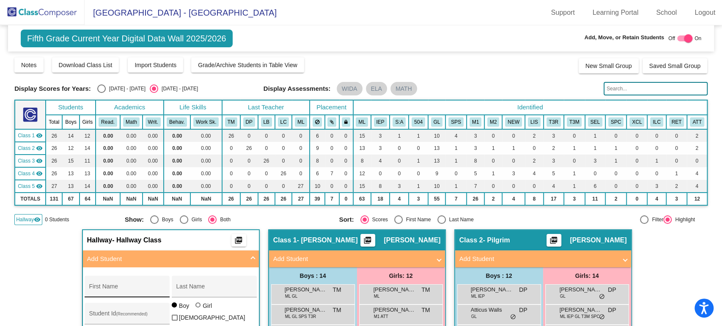
click at [129, 283] on div "First Name" at bounding box center [127, 289] width 76 height 17
type input "[PERSON_NAME]"
click at [125, 310] on div "Student Id (Recommended)" at bounding box center [127, 315] width 76 height 17
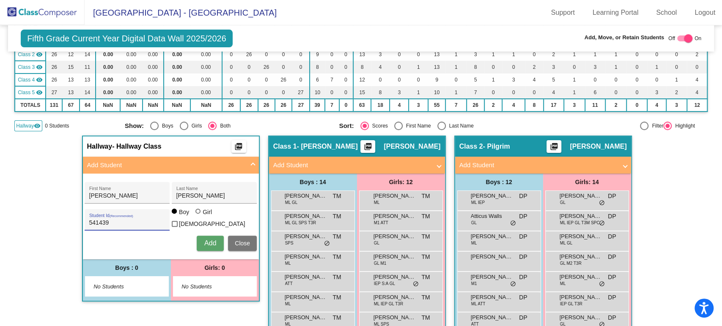
type input "541439"
click at [206, 216] on div "Girl" at bounding box center [207, 212] width 10 height 8
click at [199, 216] on input "Girl" at bounding box center [198, 216] width 0 height 0
radio input "true"
click at [212, 244] on span "Add" at bounding box center [210, 243] width 12 height 7
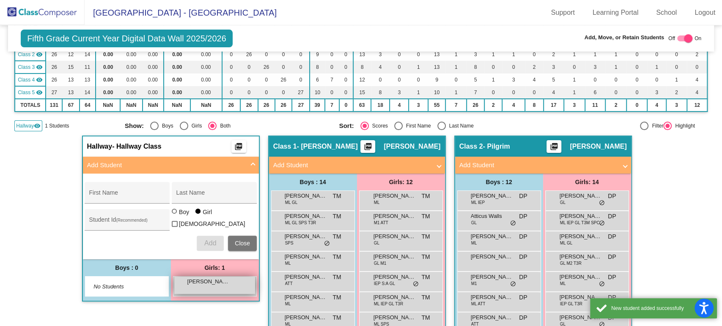
click at [209, 281] on span "[PERSON_NAME]" at bounding box center [208, 282] width 42 height 8
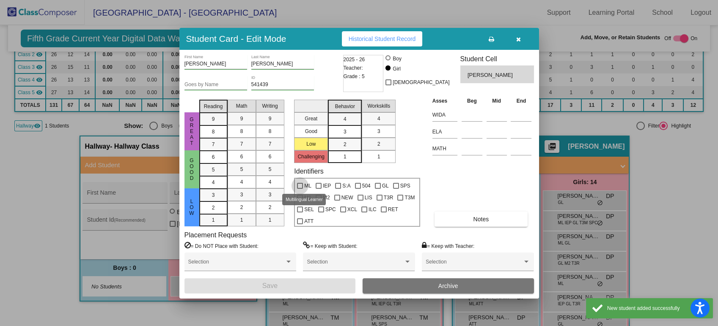
click at [305, 184] on span "ML" at bounding box center [307, 186] width 7 height 10
click at [300, 189] on input "ML" at bounding box center [299, 189] width 0 height 0
checkbox input "true"
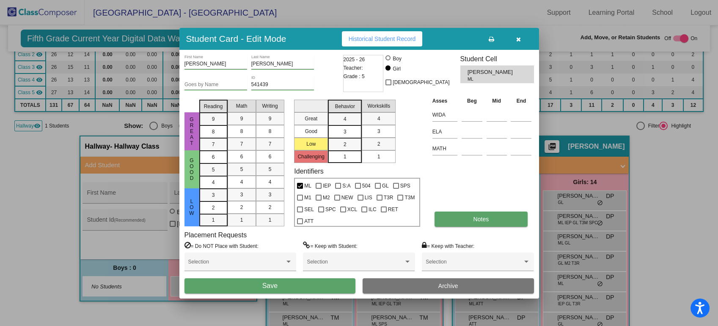
click at [461, 217] on button "Notes" at bounding box center [480, 219] width 93 height 15
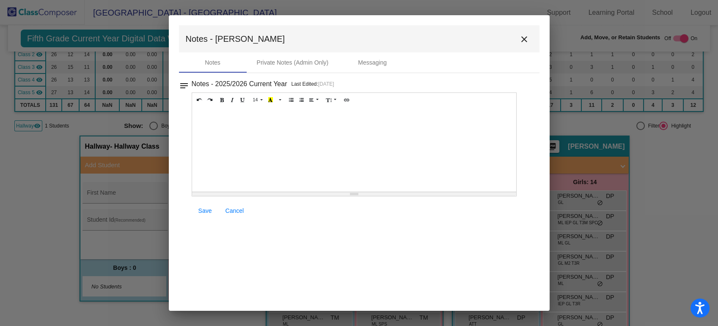
click at [241, 123] on div at bounding box center [354, 149] width 324 height 85
click at [203, 219] on div "14 8 9 10 11 12 14 18 24 36 Background Color Transparent Select #ffff00 Text Co…" at bounding box center [354, 157] width 325 height 129
click at [522, 36] on mat-icon "close" at bounding box center [524, 39] width 10 height 10
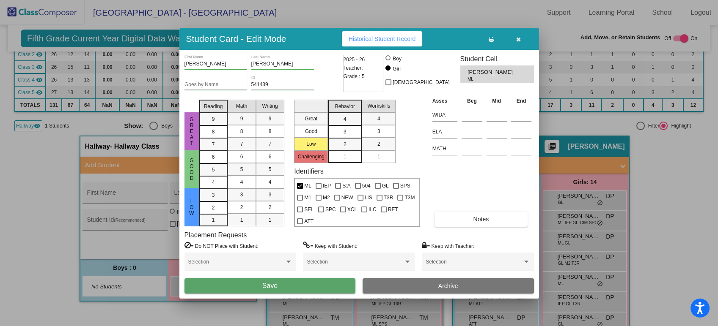
click at [314, 282] on button "Save" at bounding box center [269, 286] width 171 height 15
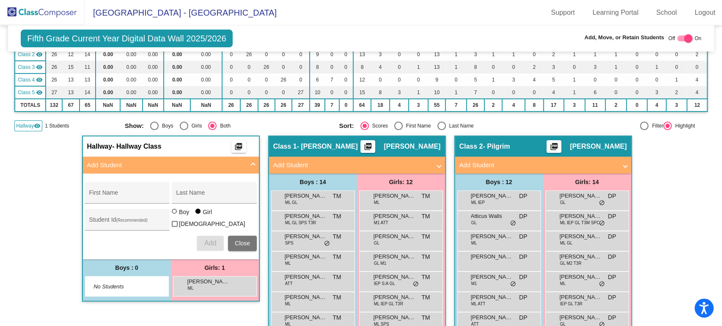
click at [62, 14] on img at bounding box center [42, 12] width 85 height 25
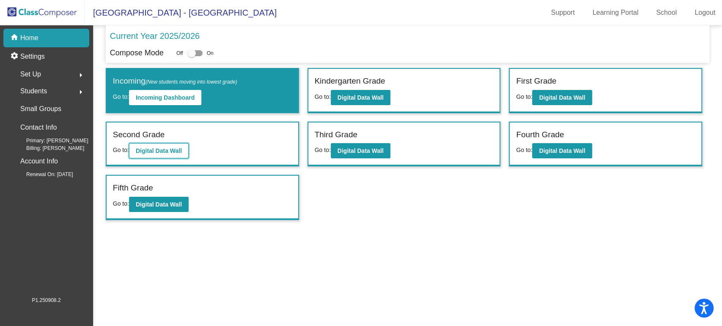
click at [153, 148] on b "Digital Data Wall" at bounding box center [159, 151] width 46 height 7
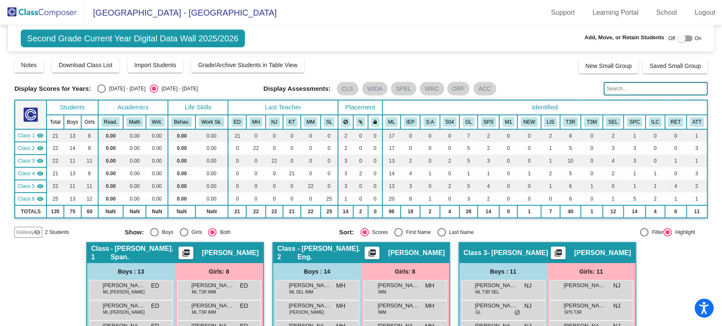
scroll to position [47, 0]
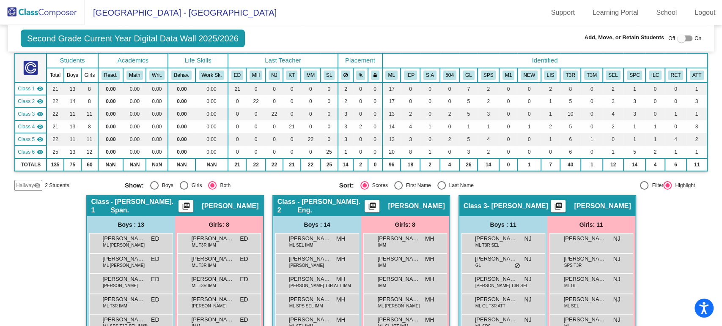
click at [35, 184] on mat-icon "visibility_off" at bounding box center [37, 185] width 7 height 7
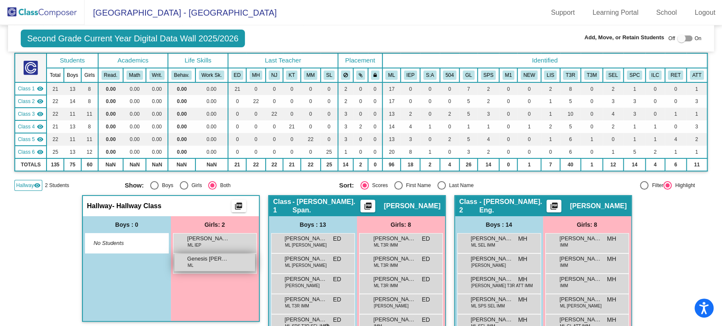
click at [195, 263] on div "Genesis [PERSON_NAME] [PERSON_NAME] lock do_not_disturb_alt" at bounding box center [214, 262] width 81 height 17
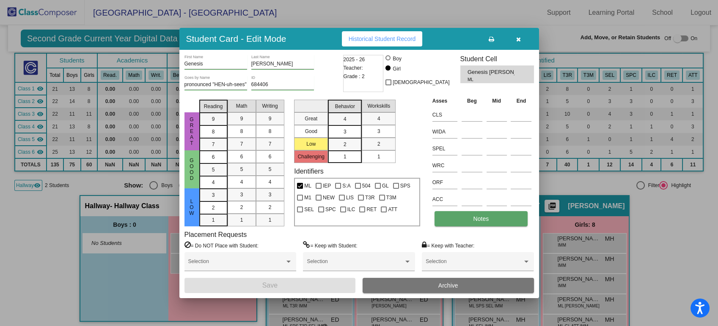
click at [462, 220] on button "Notes" at bounding box center [480, 218] width 93 height 15
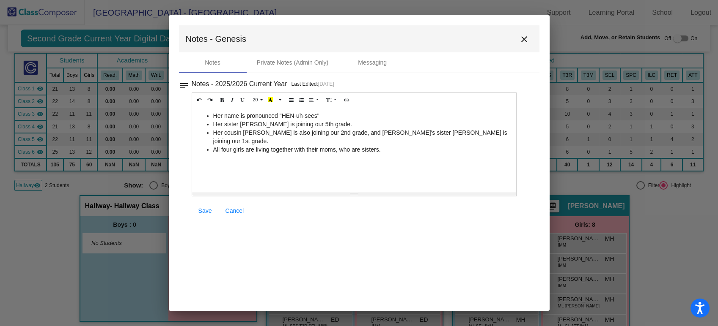
drag, startPoint x: 408, startPoint y: 145, endPoint x: 211, endPoint y: 111, distance: 200.3
click at [211, 112] on ul "Her name is pronounced "HEN-uh-sees" Her sister [PERSON_NAME] is joining our 5t…" at bounding box center [354, 133] width 316 height 42
copy ul "Her name is pronounced "HEN-uh-sees" Her sister [PERSON_NAME] is joining our 5t…"
click at [519, 43] on mat-icon "close" at bounding box center [524, 39] width 10 height 10
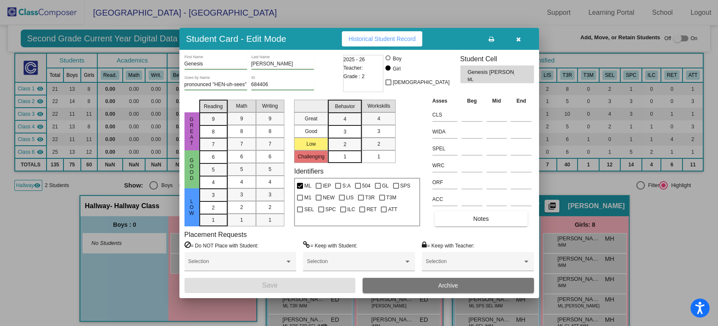
click at [517, 40] on icon "button" at bounding box center [518, 39] width 5 height 6
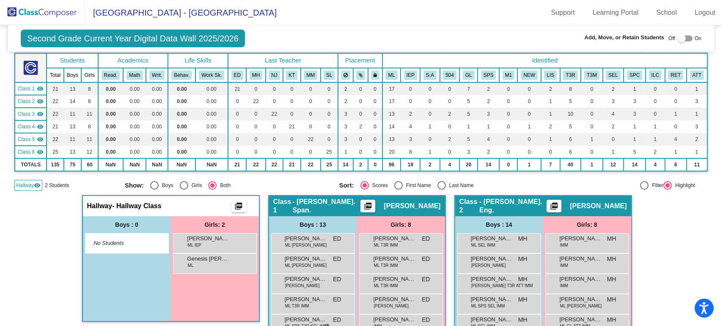
click at [23, 14] on img at bounding box center [42, 12] width 85 height 25
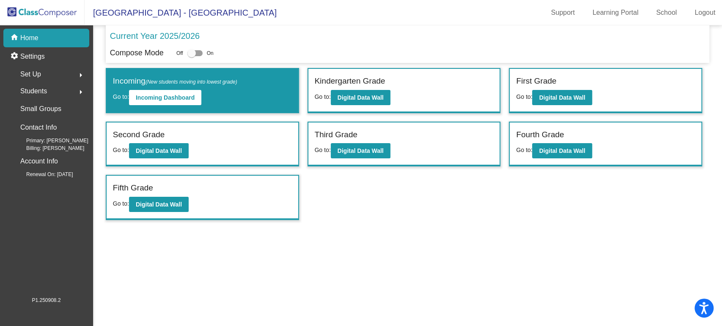
click at [152, 212] on div "Fifth Grade Go to: Digital Data Wall" at bounding box center [203, 198] width 192 height 44
click at [156, 204] on b "Digital Data Wall" at bounding box center [159, 204] width 46 height 7
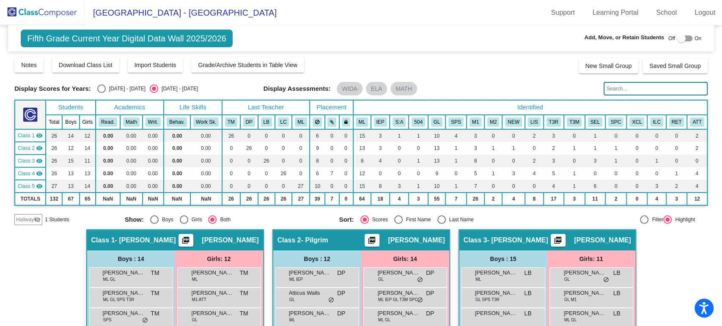
click at [677, 36] on div at bounding box center [681, 38] width 8 height 8
checkbox input "true"
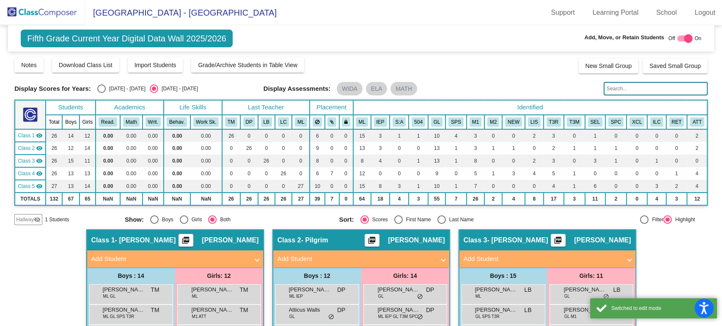
click at [25, 219] on span "Hallway" at bounding box center [25, 220] width 18 height 8
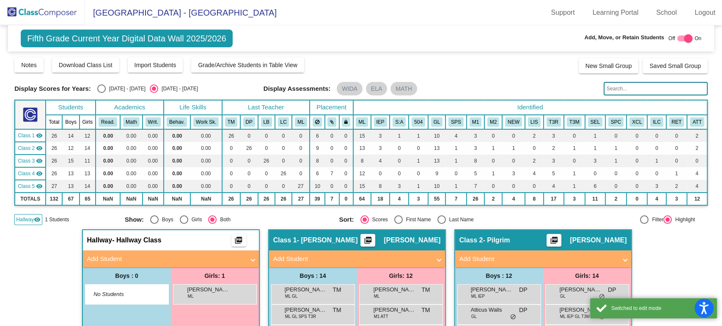
scroll to position [47, 0]
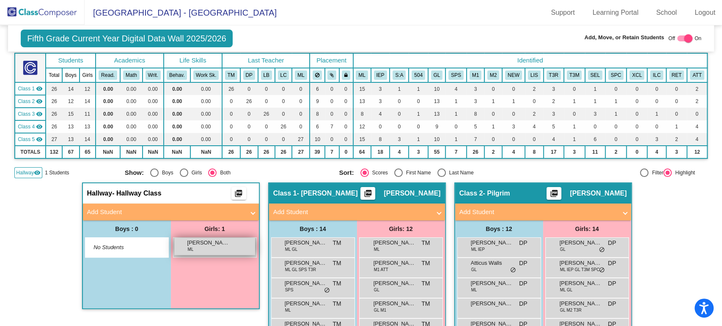
click at [202, 242] on span "[PERSON_NAME]" at bounding box center [208, 243] width 42 height 8
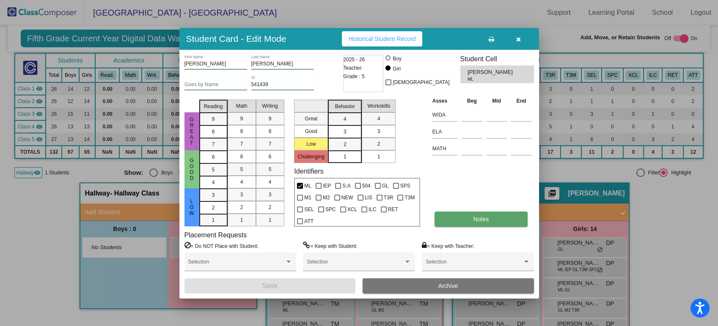
click at [456, 216] on button "Notes" at bounding box center [480, 219] width 93 height 15
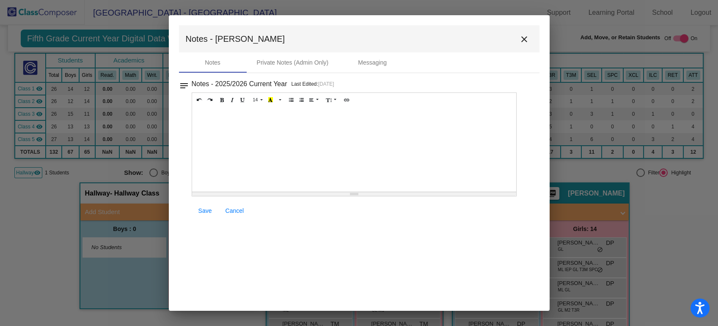
paste div
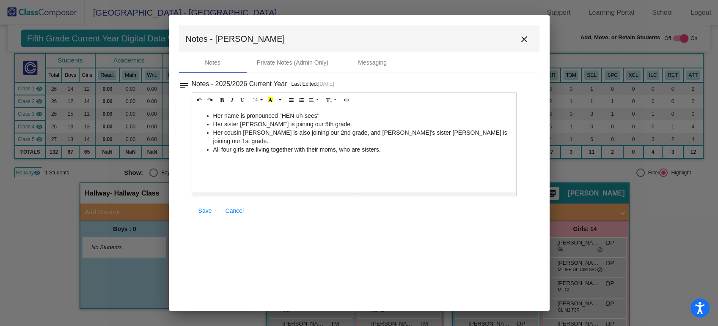
drag, startPoint x: 320, startPoint y: 115, endPoint x: 282, endPoint y: 115, distance: 38.5
click at [282, 115] on li "Her name is pronounced "HEN-uh-sees"" at bounding box center [362, 116] width 299 height 8
click at [248, 124] on li "Her sister [PERSON_NAME] is joining our 5th grade." at bounding box center [362, 124] width 299 height 8
click at [249, 126] on li "Her sister [PERSON_NAME] is joining our 5th grade." at bounding box center [362, 124] width 299 height 8
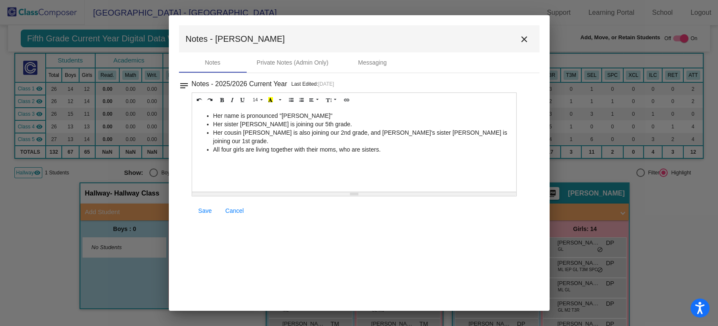
click at [249, 126] on li "Her sister [PERSON_NAME] is joining our 5th grade." at bounding box center [362, 124] width 299 height 8
drag, startPoint x: 300, startPoint y: 123, endPoint x: 306, endPoint y: 123, distance: 5.5
click at [306, 123] on li "Her sister [PERSON_NAME] is joining our 5th grade." at bounding box center [362, 124] width 299 height 8
click at [399, 145] on li "All four girls are living together with their moms, who are sisters." at bounding box center [362, 149] width 299 height 8
click at [211, 209] on span "Save" at bounding box center [205, 211] width 14 height 7
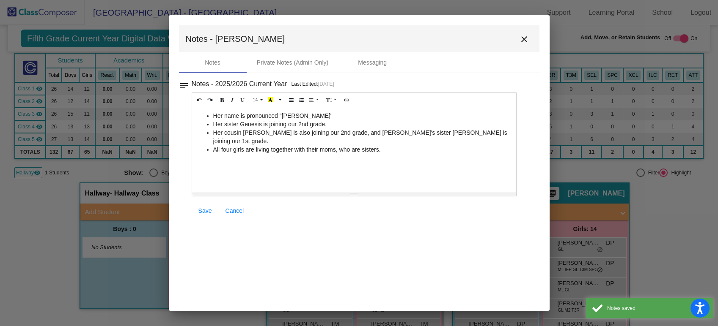
click at [524, 41] on mat-icon "close" at bounding box center [524, 39] width 10 height 10
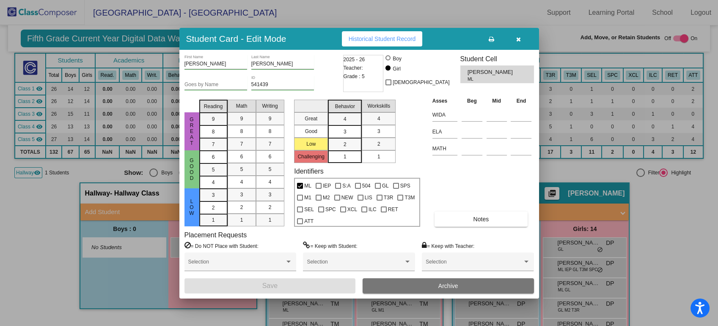
click at [215, 88] on div "Goes by Name" at bounding box center [215, 83] width 63 height 14
click at [213, 87] on input "Goes by Name" at bounding box center [215, 85] width 63 height 6
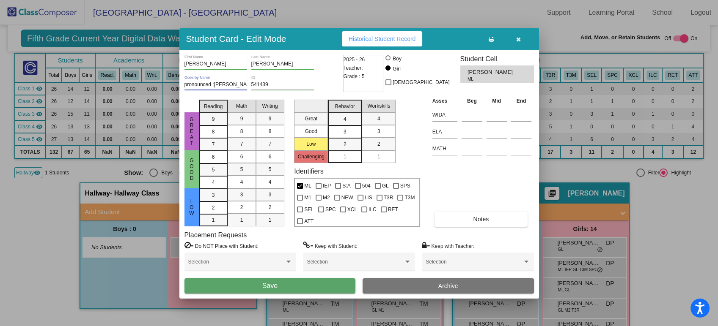
click at [214, 85] on input "pronounced :[PERSON_NAME]"" at bounding box center [215, 85] width 63 height 6
type input "pronounced :"[PERSON_NAME]""
click at [259, 290] on button "Save" at bounding box center [269, 286] width 171 height 15
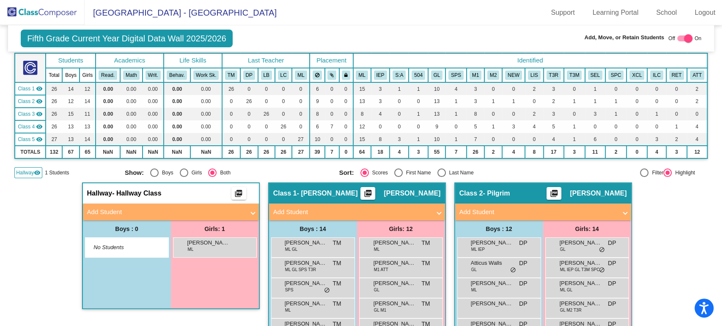
click at [44, 11] on img at bounding box center [42, 12] width 85 height 25
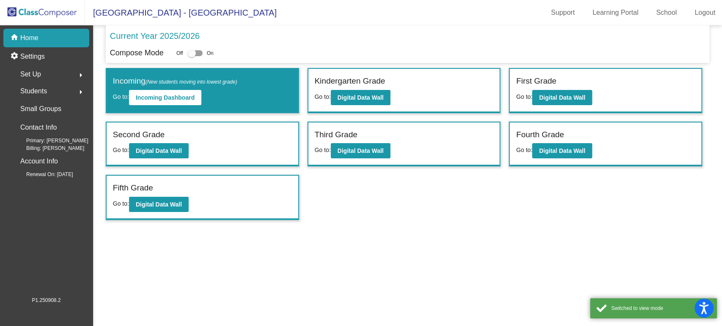
click at [152, 158] on div "Second Grade Go to: Digital Data Wall" at bounding box center [203, 145] width 192 height 44
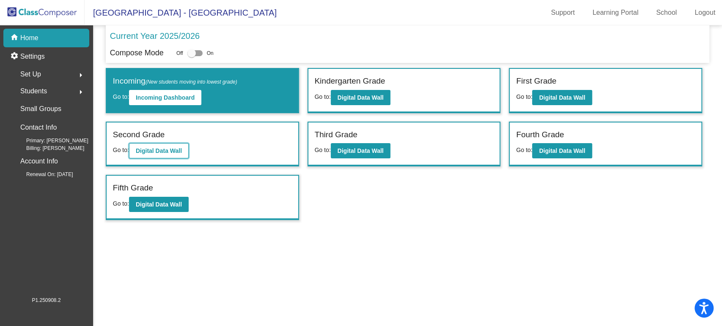
click at [153, 151] on b "Digital Data Wall" at bounding box center [159, 151] width 46 height 7
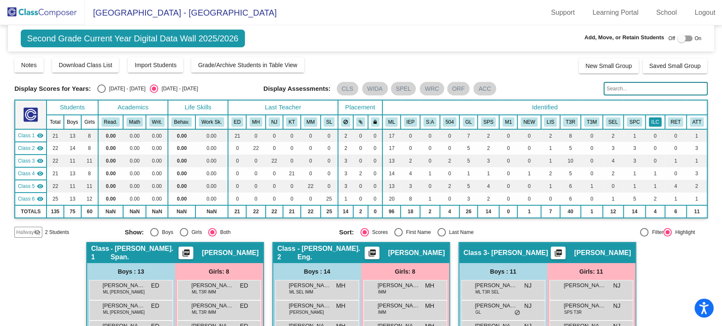
click at [649, 120] on button "ILC" at bounding box center [655, 122] width 13 height 9
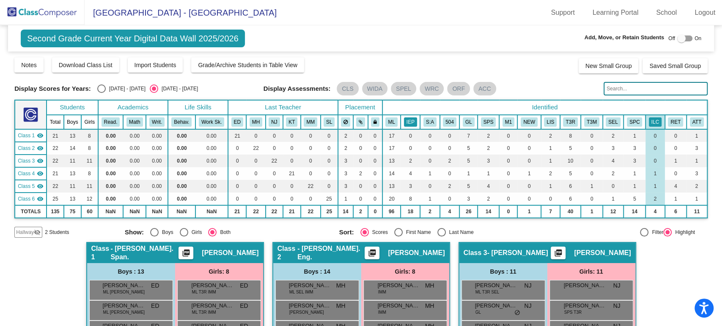
click at [409, 121] on button "IEP" at bounding box center [410, 122] width 13 height 9
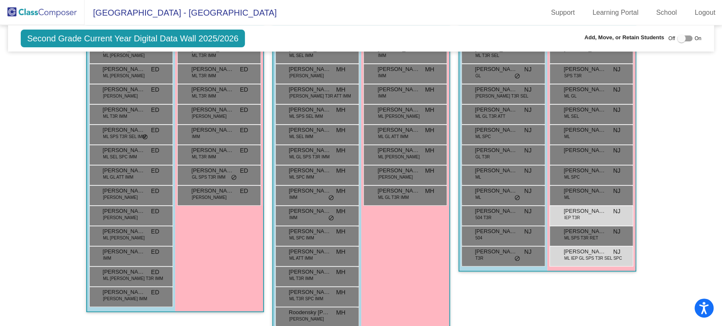
scroll to position [189, 0]
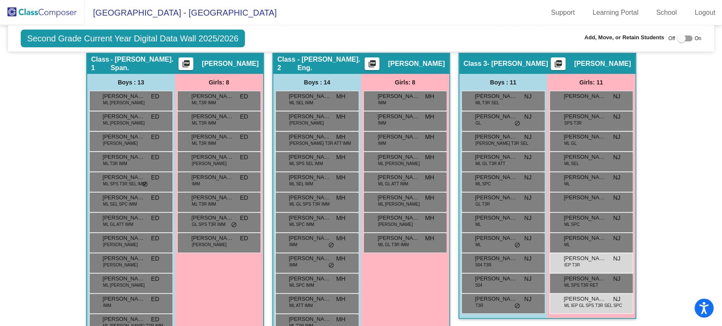
click at [75, 5] on img at bounding box center [42, 12] width 85 height 25
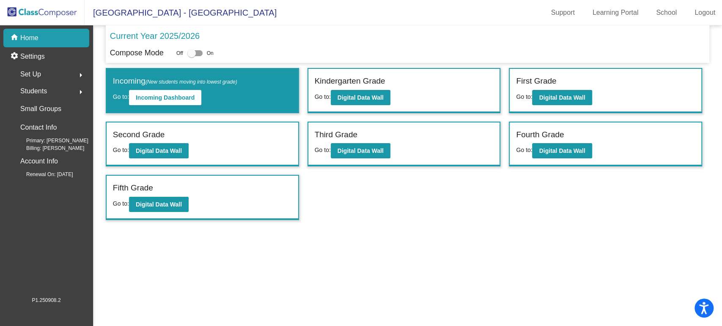
click at [134, 212] on div "Fifth Grade Go to: Digital Data Wall" at bounding box center [203, 198] width 192 height 44
click at [145, 208] on button "Digital Data Wall" at bounding box center [159, 204] width 60 height 15
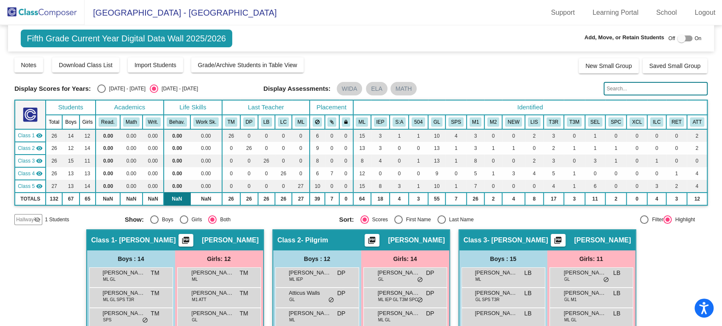
scroll to position [47, 0]
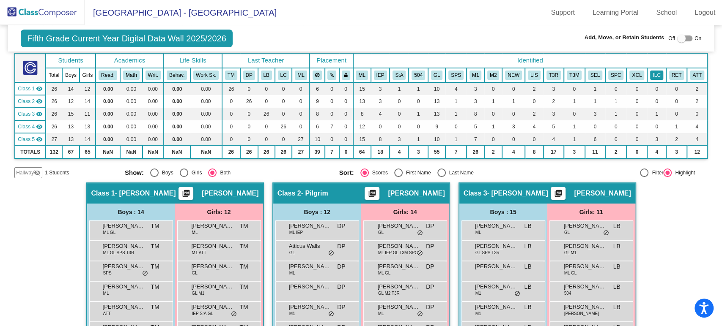
click at [651, 77] on button "ILC" at bounding box center [656, 75] width 13 height 9
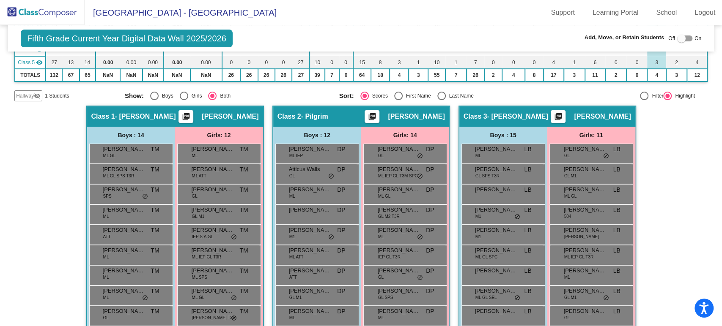
scroll to position [0, 0]
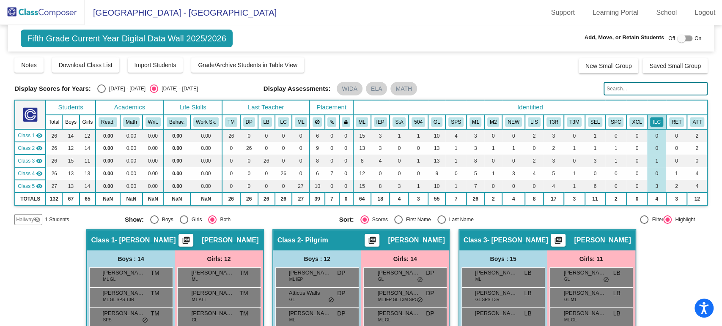
click at [58, 10] on img at bounding box center [42, 12] width 85 height 25
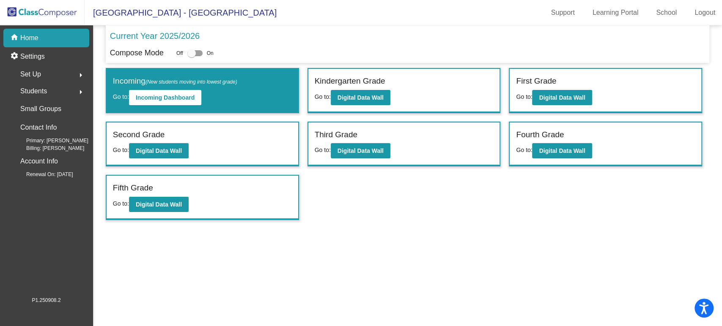
click at [554, 89] on div "First Grade" at bounding box center [605, 82] width 179 height 15
click at [555, 99] on b "Digital Data Wall" at bounding box center [562, 97] width 46 height 7
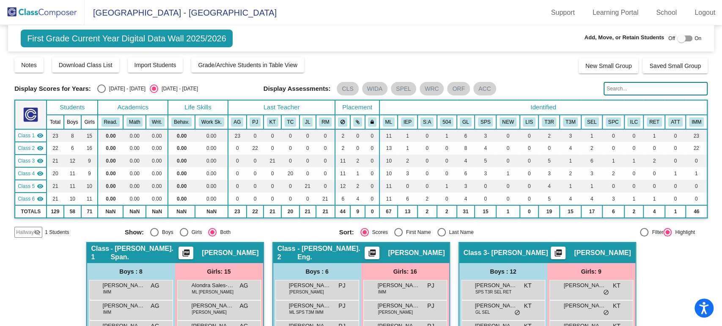
click at [638, 121] on th "ILC" at bounding box center [633, 122] width 19 height 14
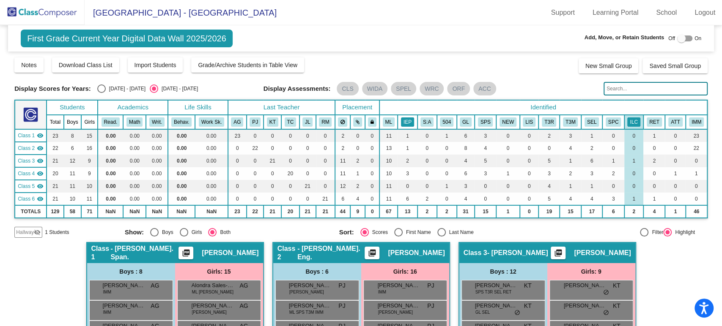
click at [404, 120] on button "IEP" at bounding box center [407, 122] width 13 height 9
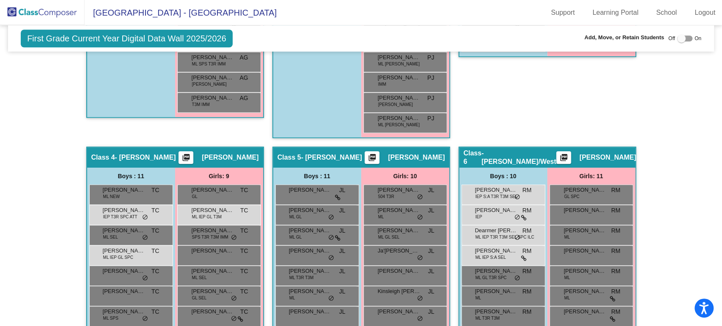
scroll to position [565, 0]
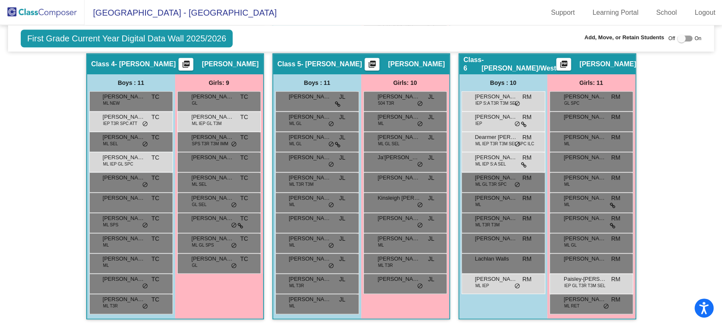
click at [219, 299] on div "Girls: 9 [PERSON_NAME] [PERSON_NAME] TC lock do_not_disturb_alt [PERSON_NAME] I…" at bounding box center [219, 196] width 88 height 244
